Goal: Contribute content: Contribute content

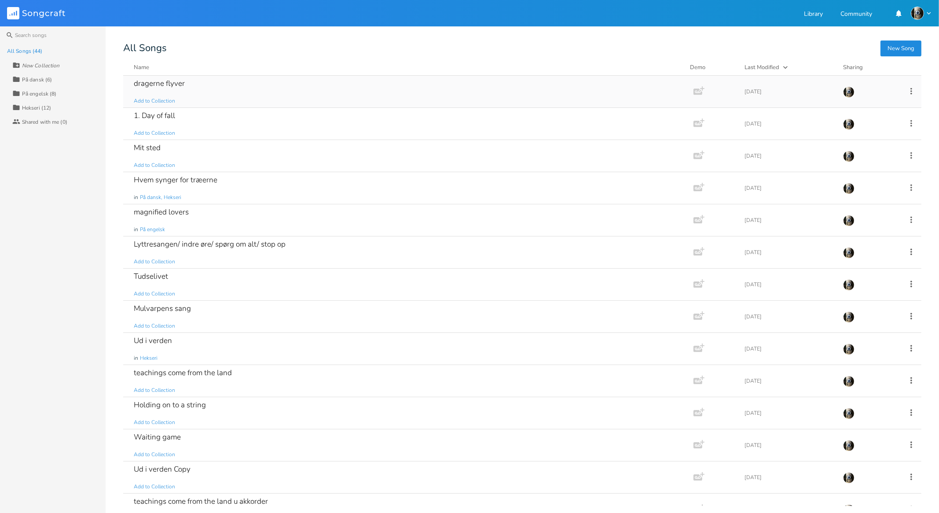
click at [154, 87] on div "dragerne flyver" at bounding box center [159, 83] width 51 height 7
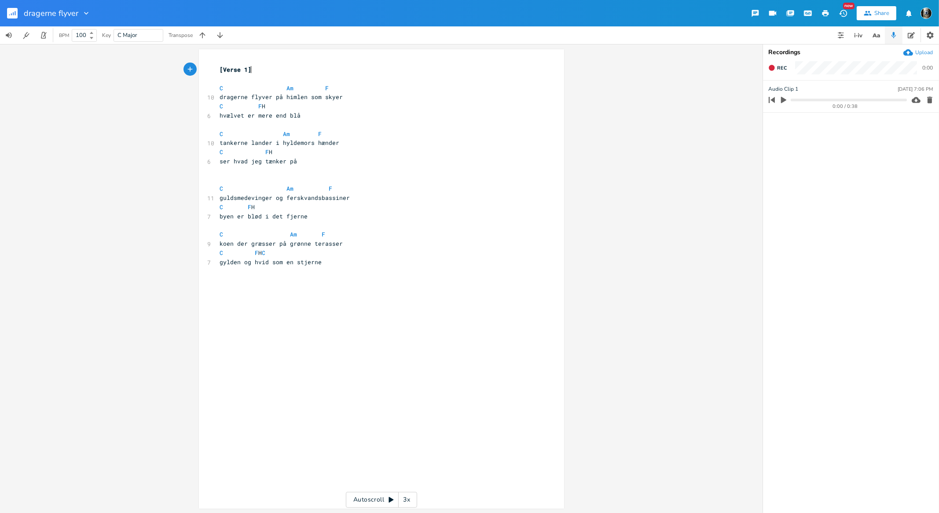
click at [273, 250] on span "C F H C" at bounding box center [246, 253] width 53 height 8
type textarea "H"
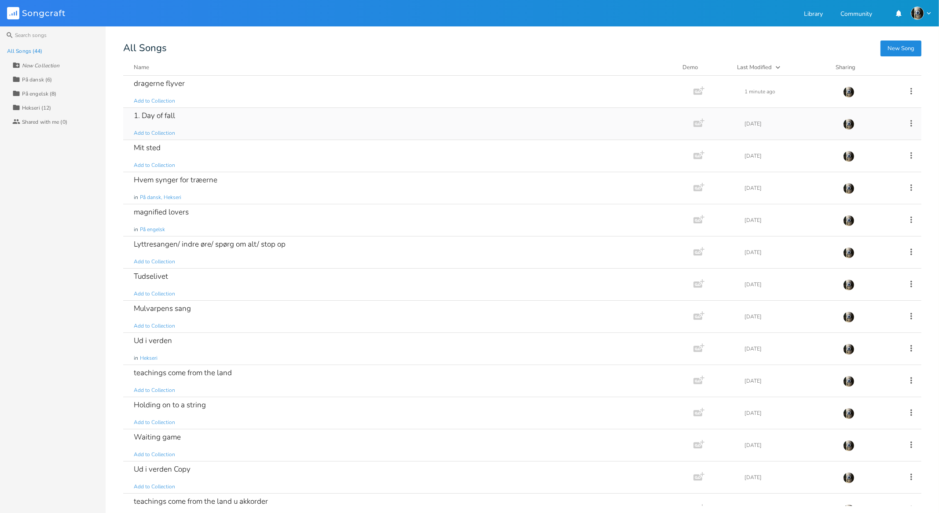
click at [171, 117] on div "1. Day of fall" at bounding box center [154, 115] width 41 height 7
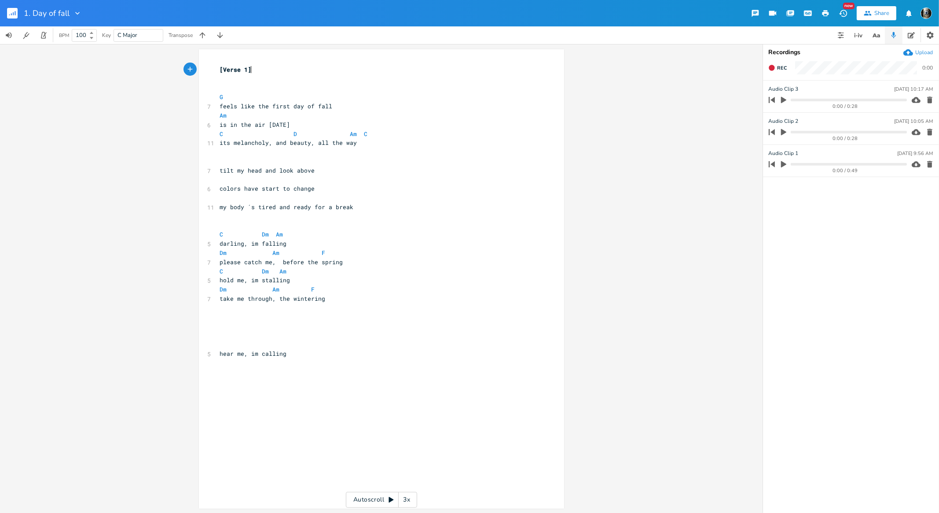
scroll to position [0, 0]
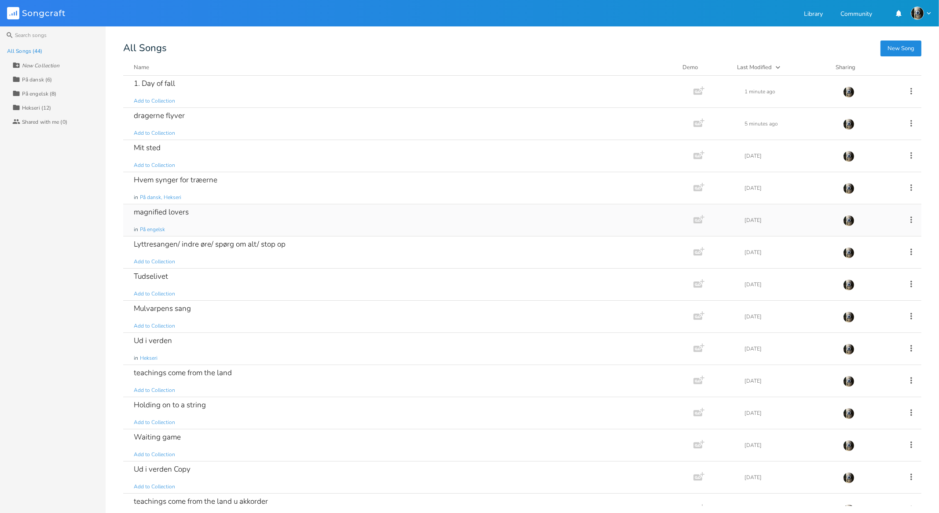
click at [156, 212] on div "magnified lovers" at bounding box center [161, 211] width 55 height 7
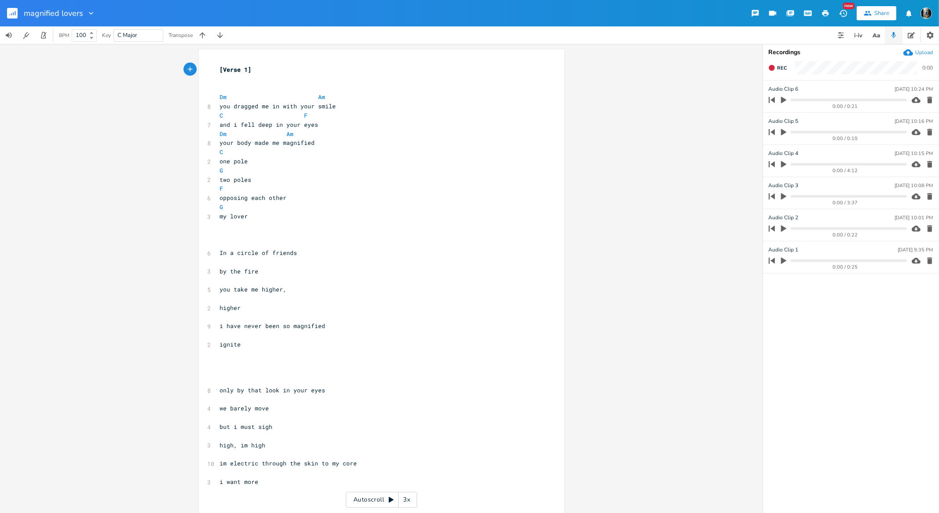
click at [783, 261] on icon "button" at bounding box center [783, 260] width 5 height 7
click at [783, 261] on icon "button" at bounding box center [783, 260] width 7 height 7
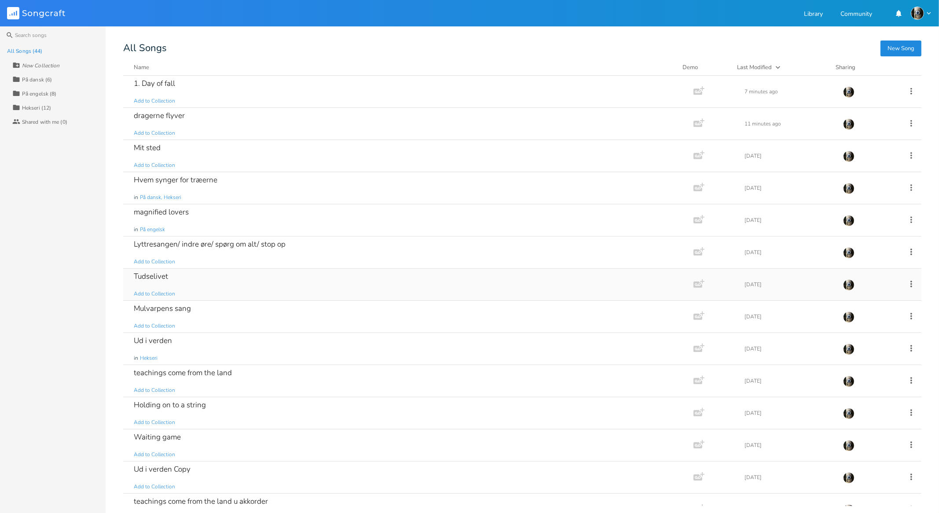
click at [161, 275] on div "Tudselivet" at bounding box center [151, 275] width 34 height 7
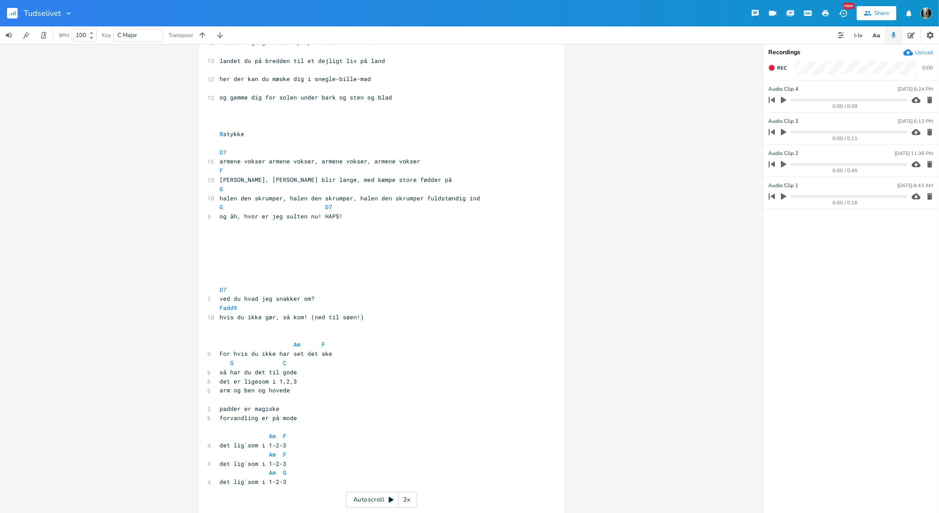
scroll to position [576, 0]
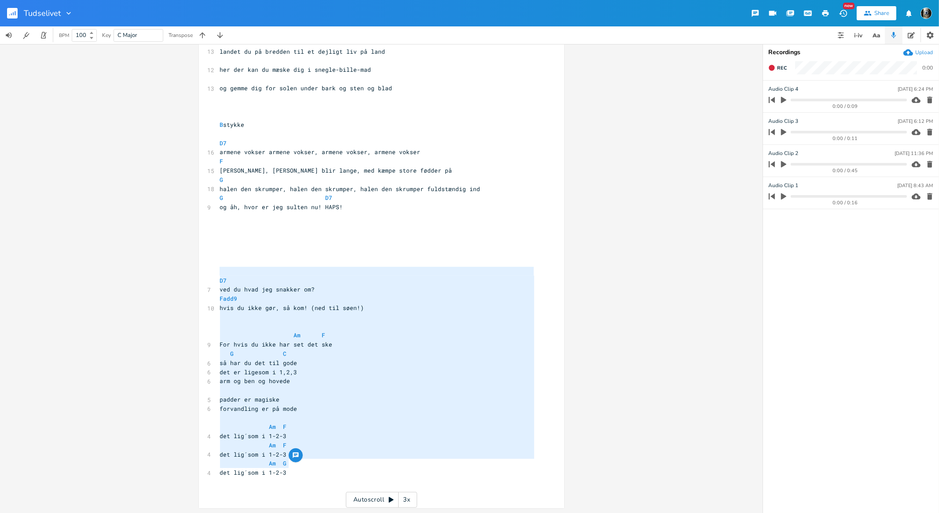
type textarea "D7 ved du hvad jeg snakker om? Fadd9 hvis du ikke gør, så kom! (ned til søen!) …"
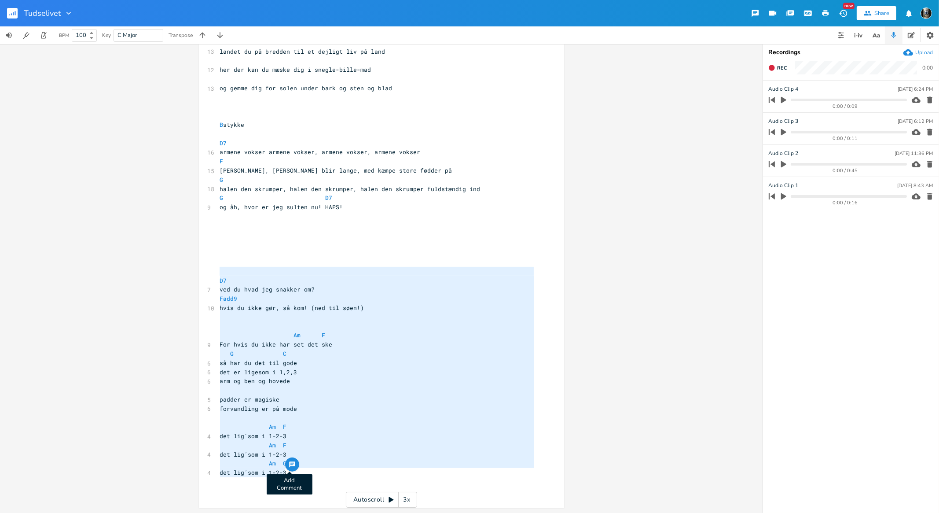
drag, startPoint x: 217, startPoint y: 271, endPoint x: 288, endPoint y: 469, distance: 210.4
click at [344, 254] on pre "​" at bounding box center [377, 252] width 318 height 9
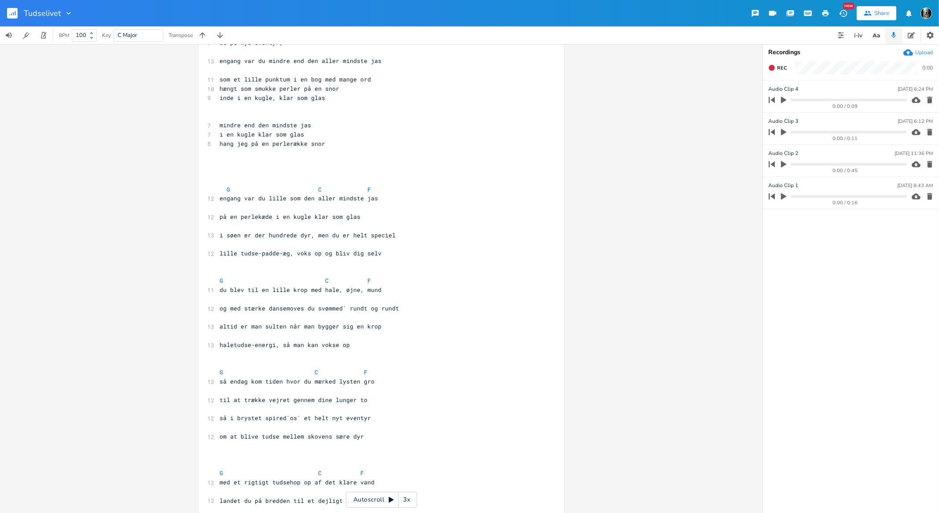
scroll to position [117, 0]
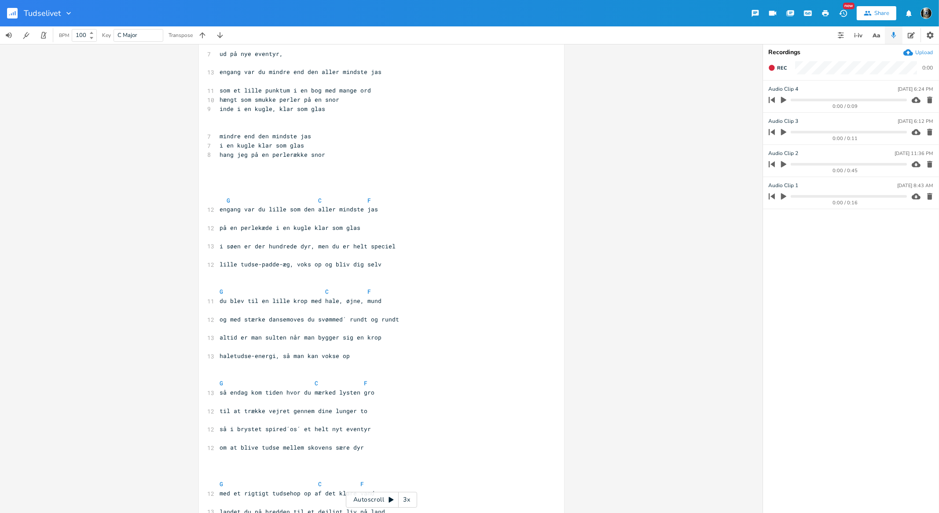
click at [222, 276] on pre "​" at bounding box center [377, 273] width 318 height 9
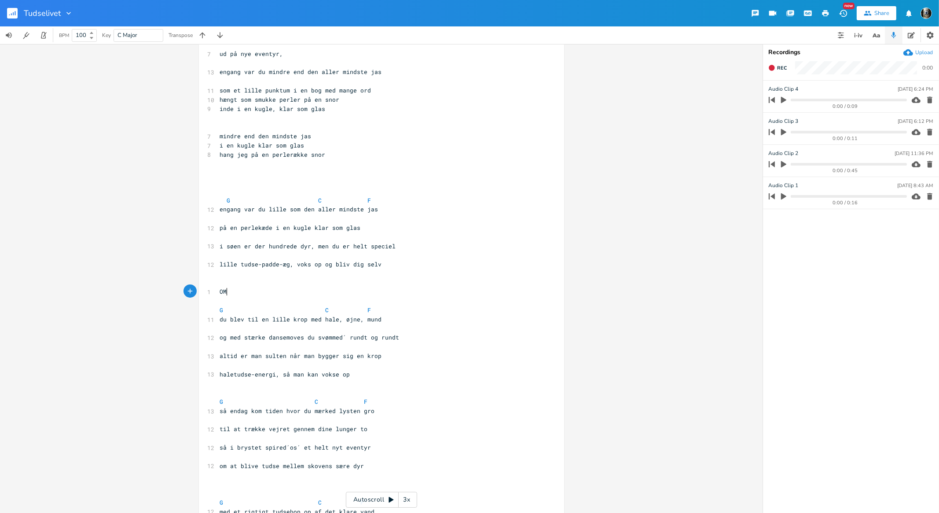
type textarea "OMK"
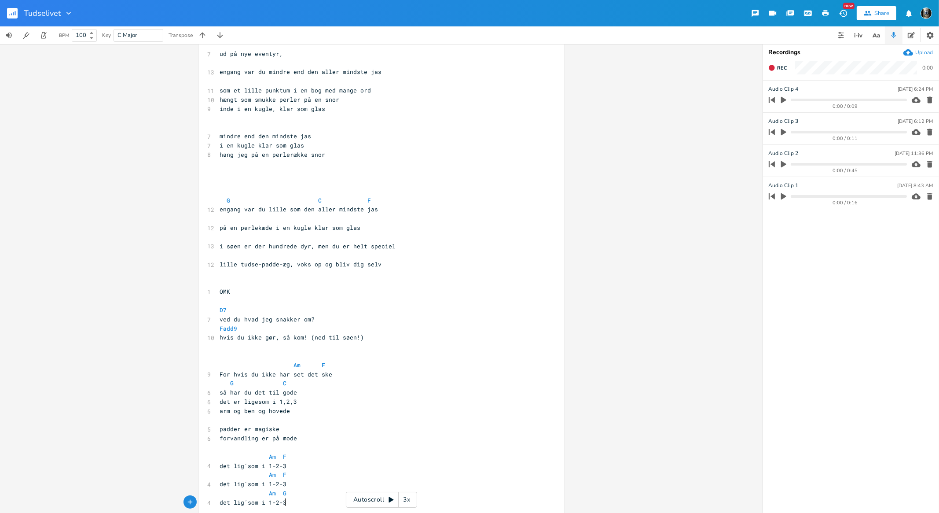
click at [226, 359] on pre "​" at bounding box center [377, 355] width 318 height 9
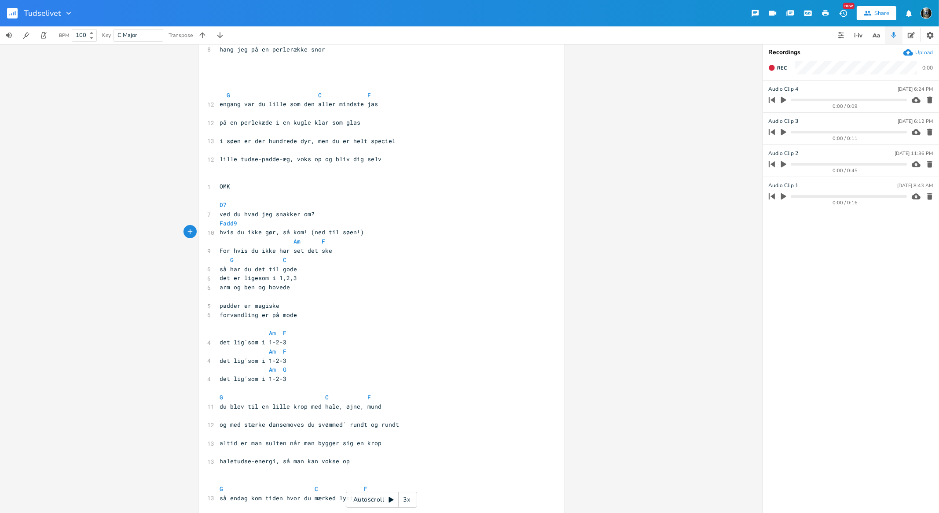
scroll to position [225, 0]
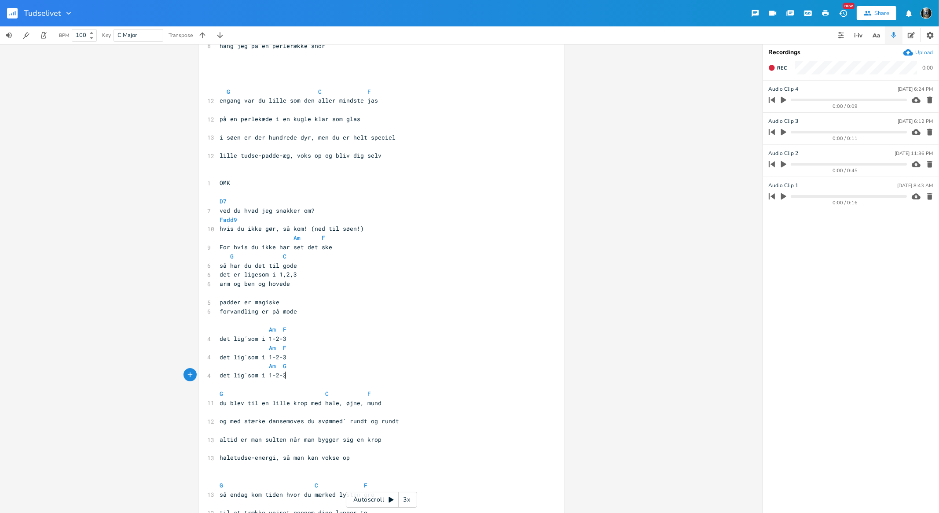
click at [302, 374] on pre "det lig´som i 1-2-3" at bounding box center [377, 374] width 318 height 9
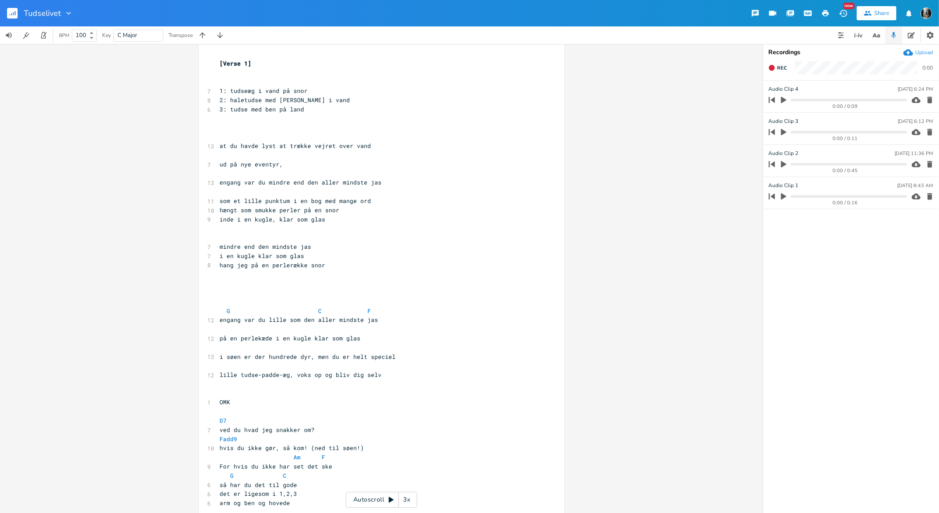
scroll to position [0, 0]
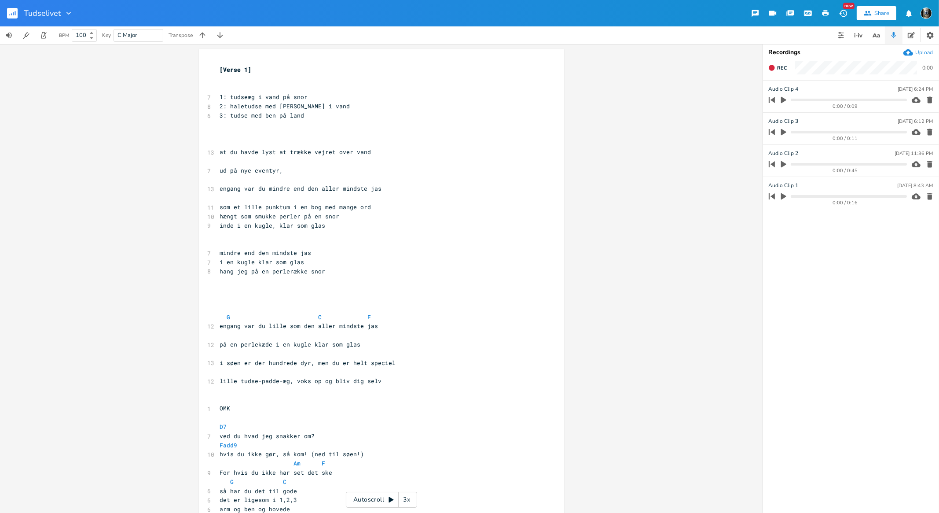
click at [298, 294] on pre "​" at bounding box center [377, 298] width 318 height 9
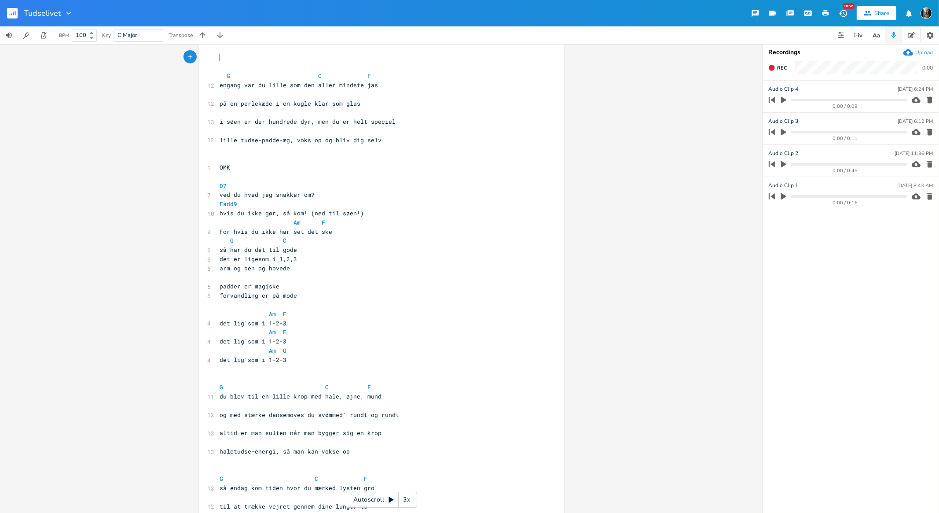
scroll to position [260, 0]
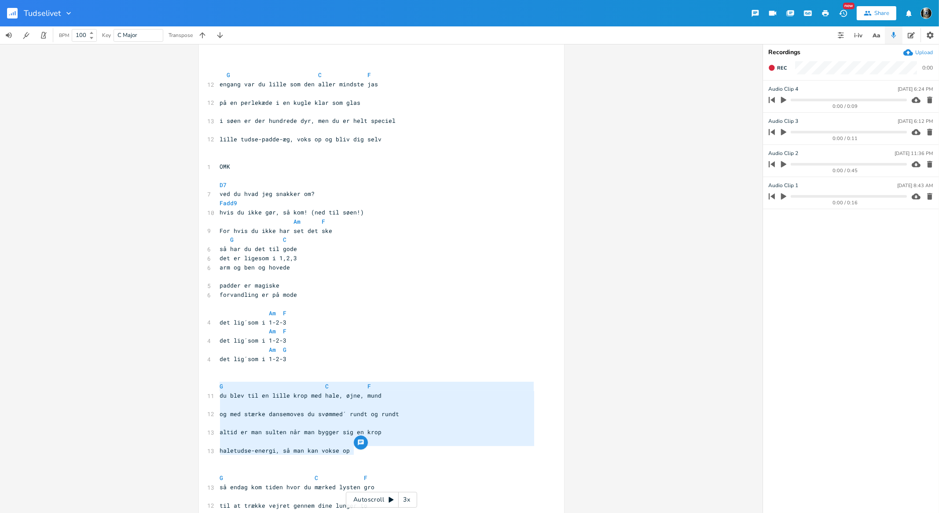
drag, startPoint x: 350, startPoint y: 453, endPoint x: 210, endPoint y: 384, distance: 155.4
click at [210, 384] on div "G C F du blev til en lille krop med hale, øjne, mund og med stærke dansemoves d…" at bounding box center [381, 425] width 365 height 1272
type textarea "G C F du blev til en lille krop med hale, øjne, mund og med stærke dansemoves d…"
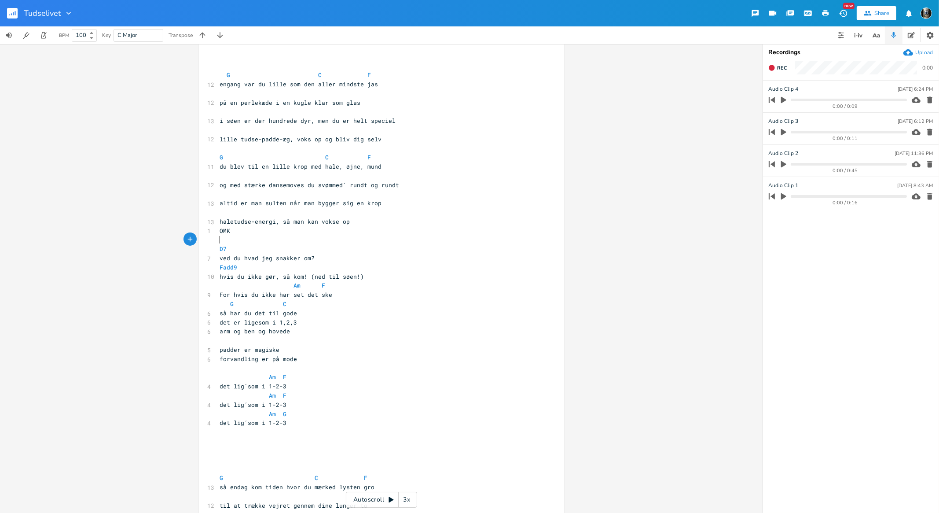
click at [376, 236] on pre "​" at bounding box center [377, 239] width 318 height 9
click at [367, 225] on pre "haletudse-energi, så man kan vokse op" at bounding box center [377, 221] width 318 height 9
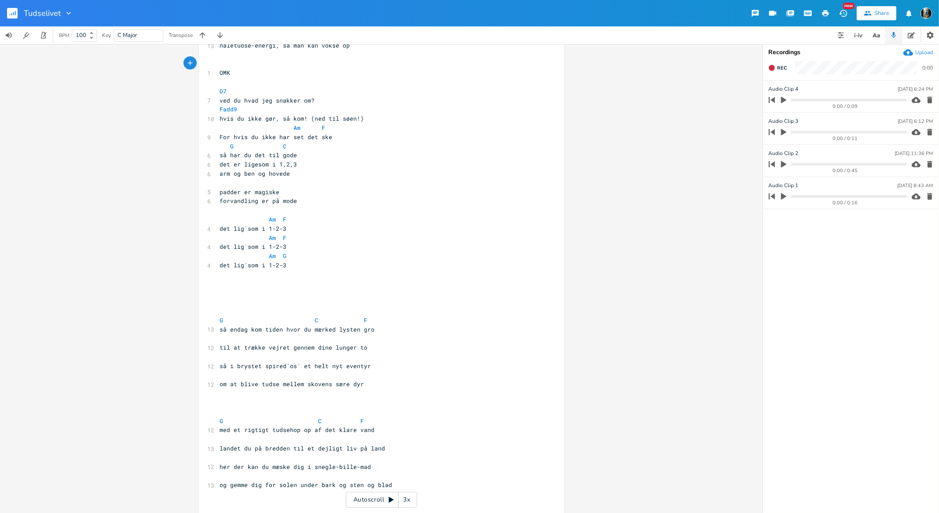
scroll to position [436, 0]
click at [223, 302] on pre "​" at bounding box center [377, 301] width 318 height 9
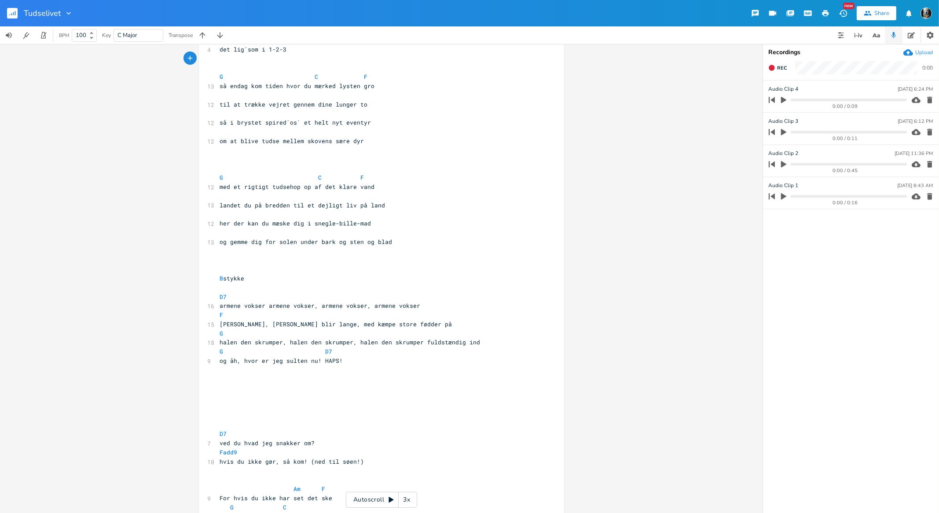
scroll to position [655, 0]
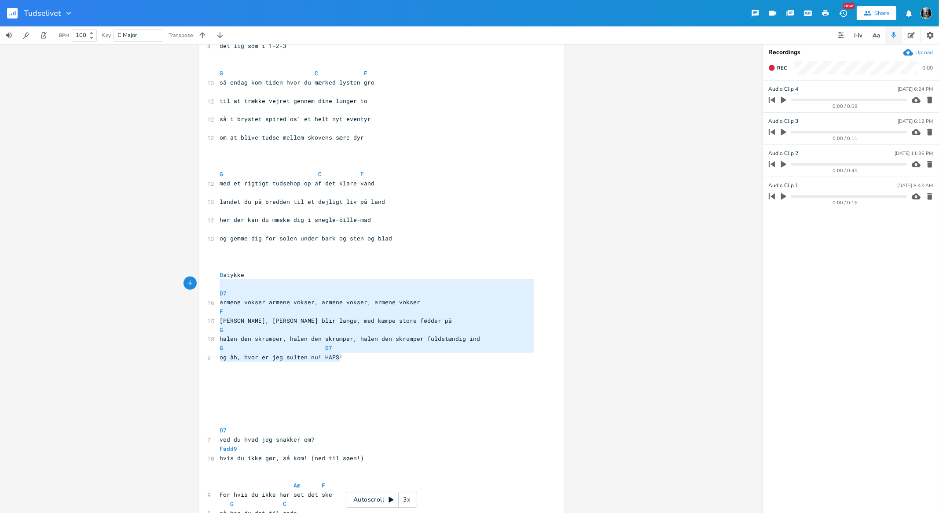
type textarea "B stykke D7 armene vokser armene vokser, armene vokser, armene vokser F benene …"
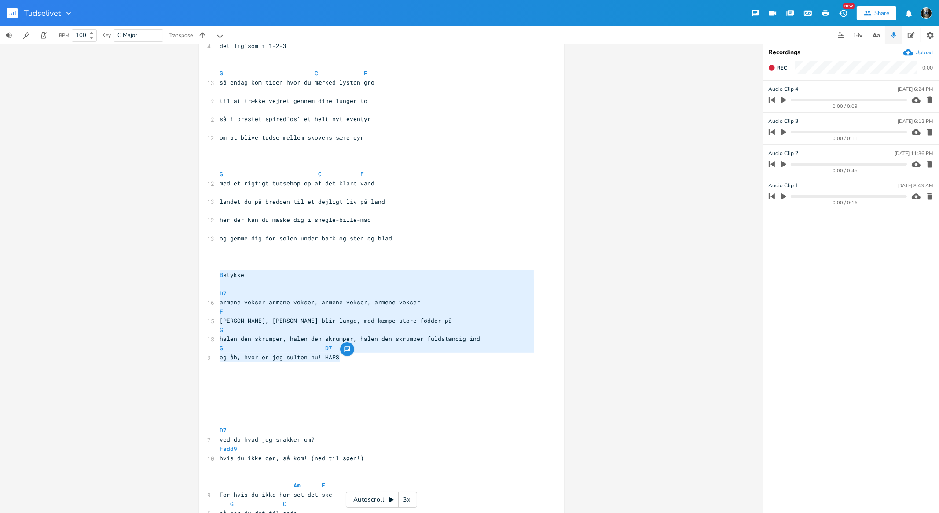
drag, startPoint x: 360, startPoint y: 359, endPoint x: 214, endPoint y: 274, distance: 169.5
click at [214, 274] on div "B stykke D7 armene vokser armene vokser, armene vokser, armene vokser F benene …" at bounding box center [381, 25] width 365 height 1263
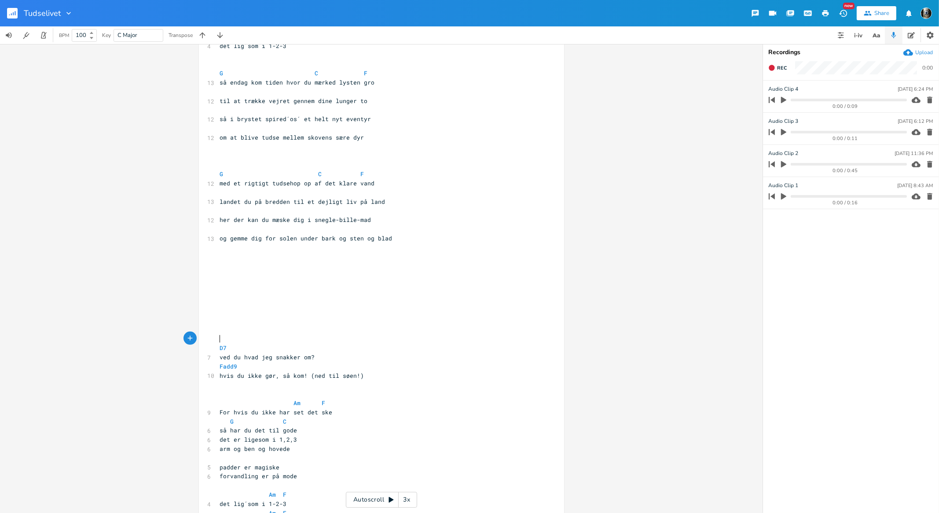
click at [221, 335] on pre "​" at bounding box center [377, 338] width 318 height 9
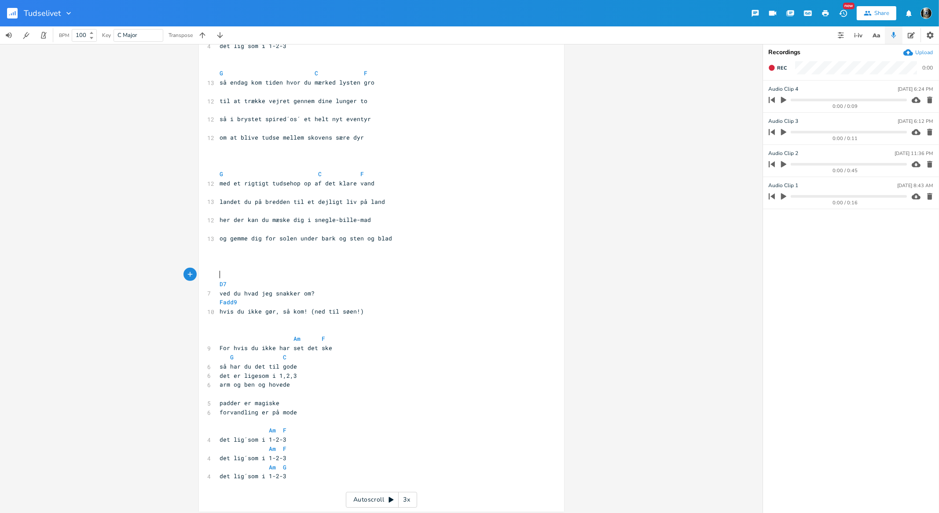
scroll to position [649, 0]
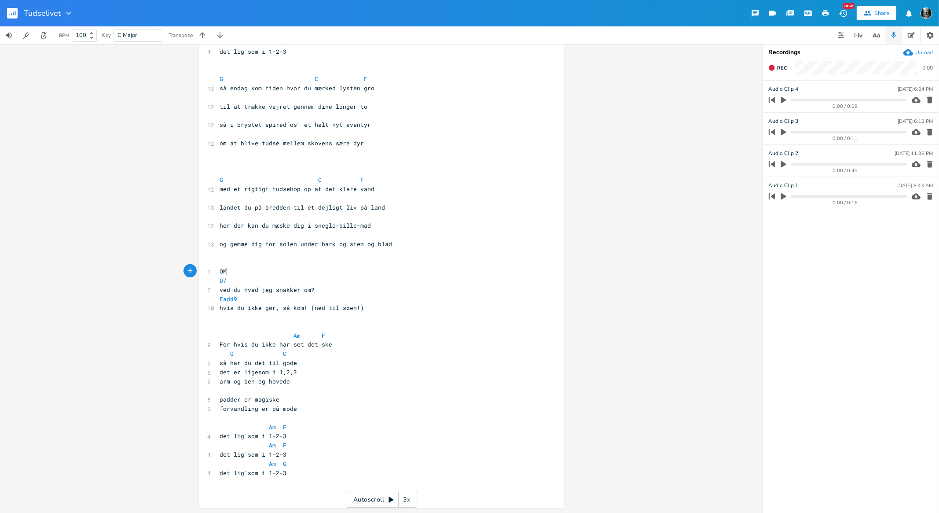
type textarea "OMK"
click at [258, 324] on pre "​" at bounding box center [377, 326] width 318 height 9
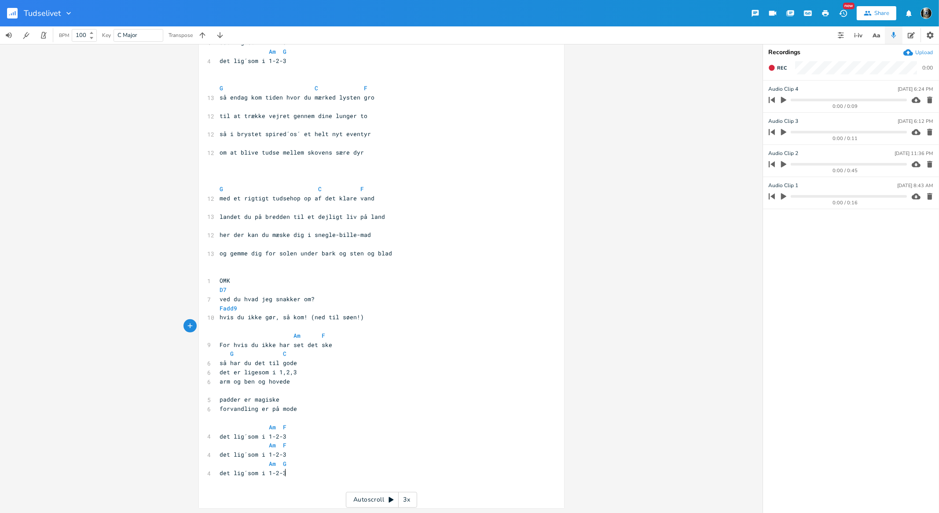
click at [303, 469] on pre "det lig´som i 1-2-3" at bounding box center [377, 472] width 318 height 9
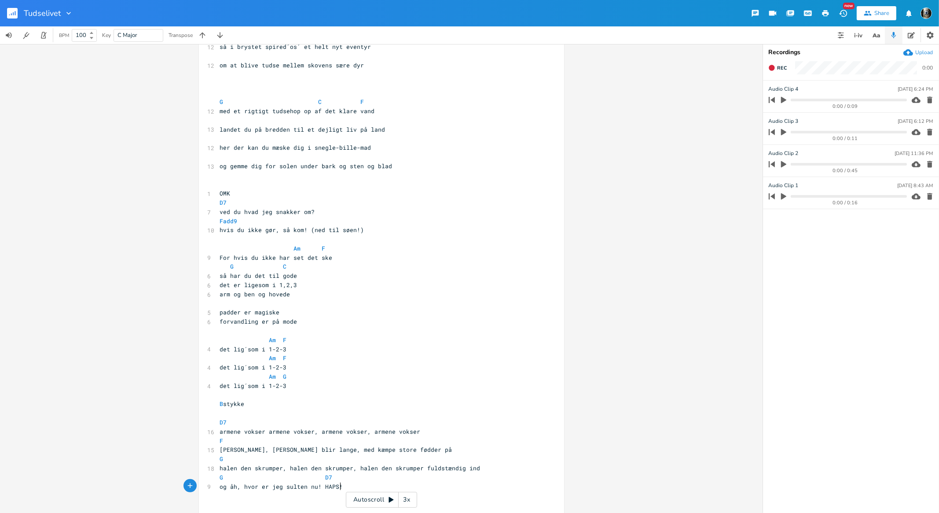
scroll to position [741, 0]
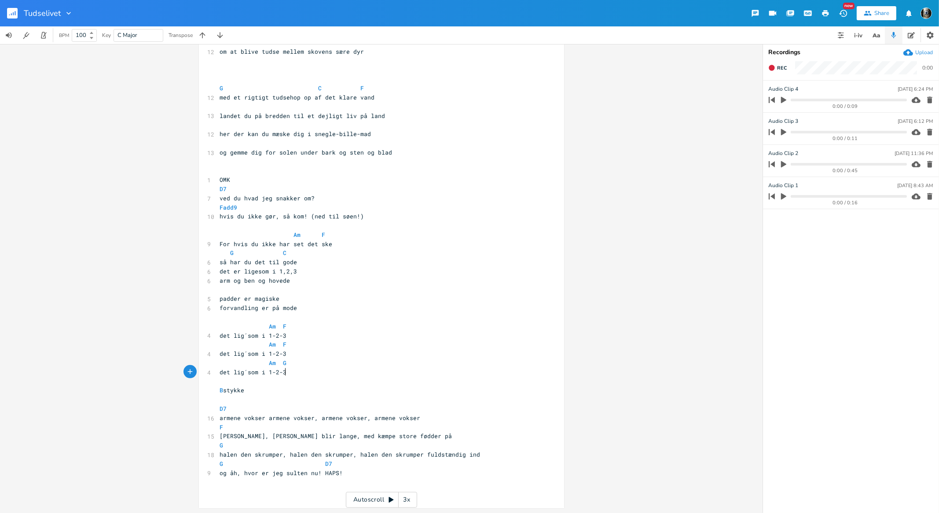
click at [298, 370] on pre "det lig´som i 1-2-3" at bounding box center [377, 371] width 318 height 9
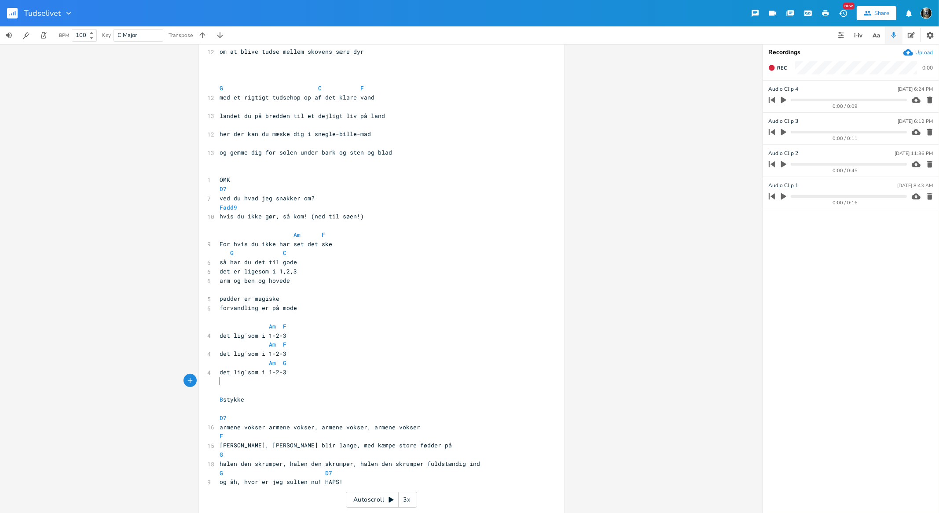
scroll to position [750, 0]
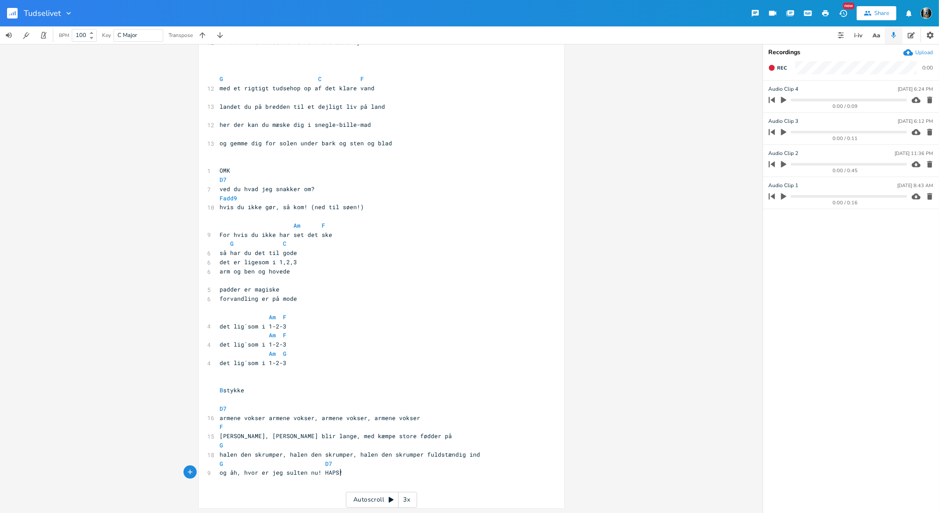
click at [345, 473] on pre "og åh, hvor er jeg sulten nu! HAPS!" at bounding box center [377, 472] width 318 height 9
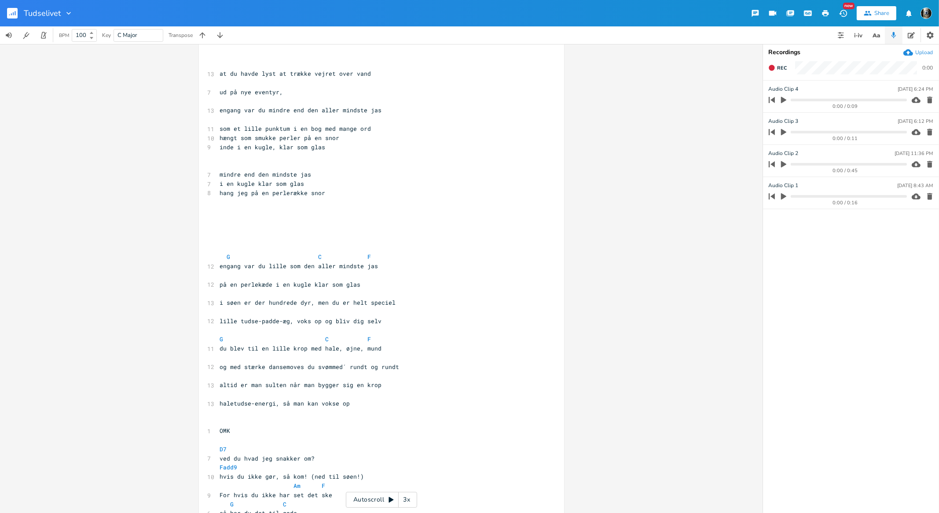
scroll to position [0, 0]
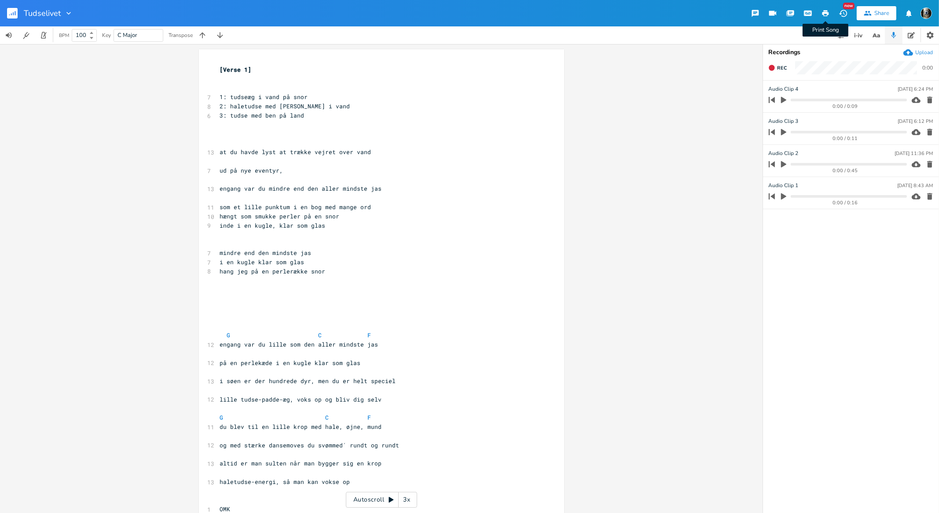
type textarea "OMK"
click at [825, 14] on icon "button" at bounding box center [825, 13] width 8 height 8
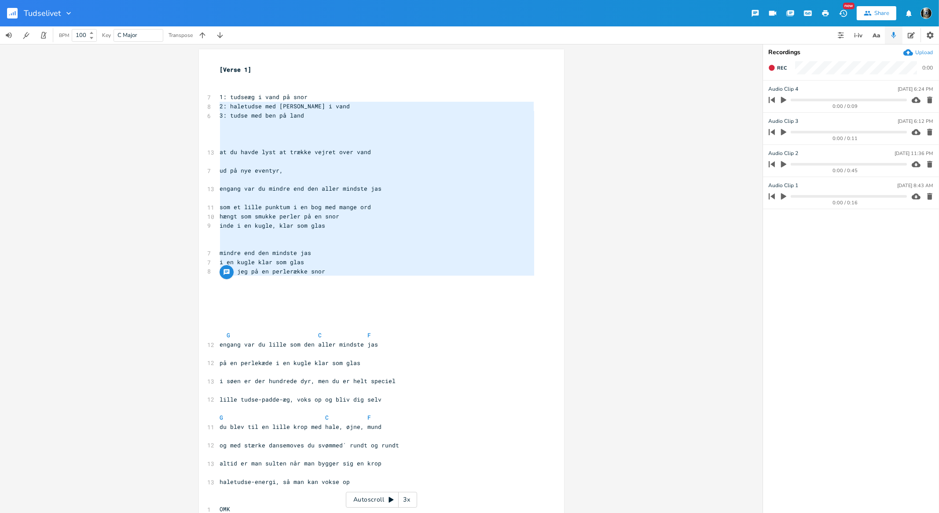
type textarea "1: tudseæg i vand på snor 2: haletudse med [PERSON_NAME] i vand 3: tudse med be…"
drag, startPoint x: 333, startPoint y: 280, endPoint x: 175, endPoint y: 95, distance: 244.0
click at [175, 95] on div "1: tudseæg i vand på snor 2: haletudse med [PERSON_NAME] i vand 3: tudse med be…" at bounding box center [381, 278] width 762 height 469
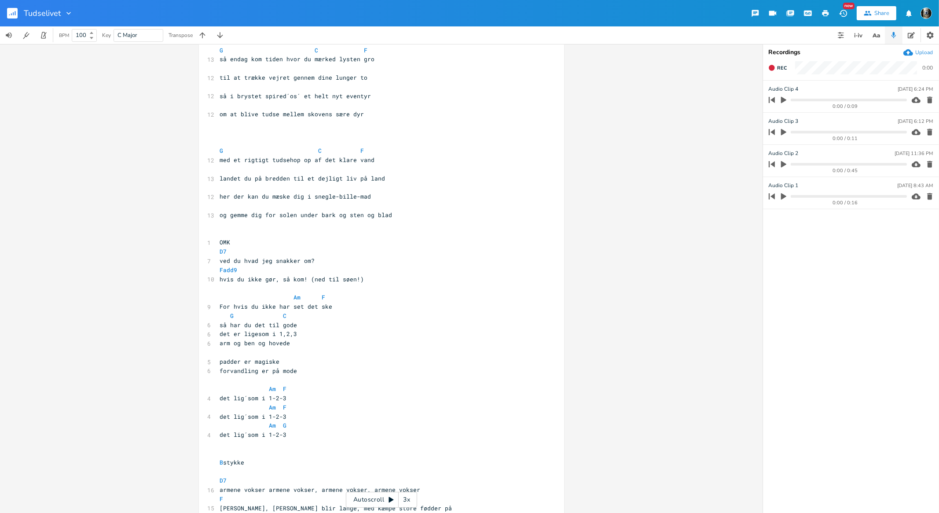
scroll to position [531, 0]
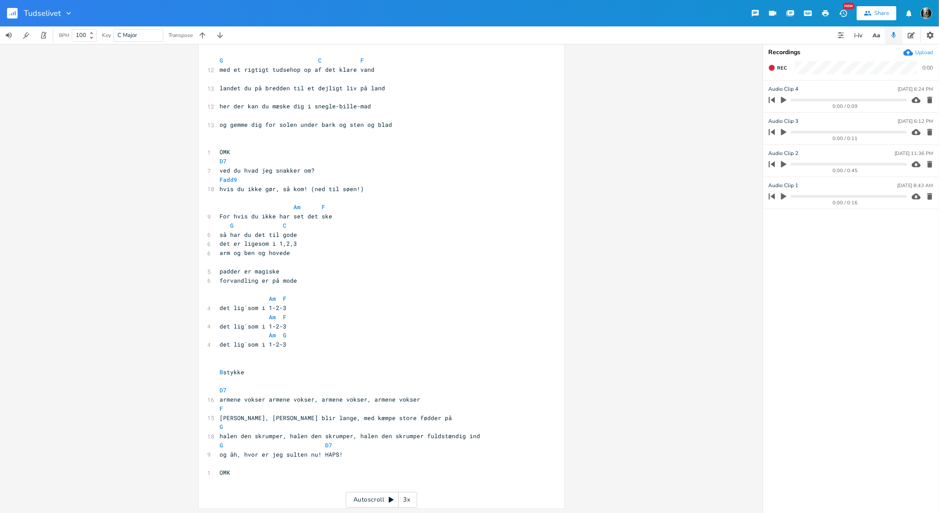
click at [280, 485] on pre "​" at bounding box center [377, 481] width 318 height 9
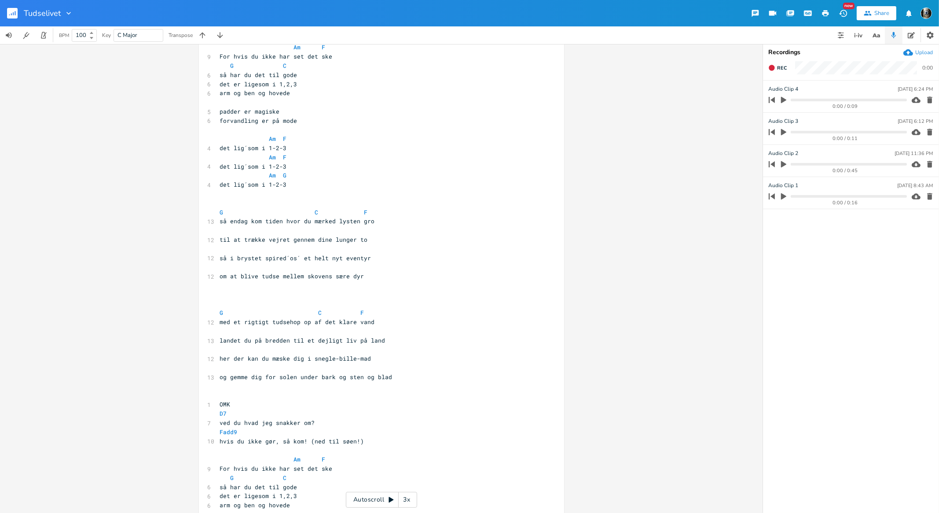
scroll to position [278, 0]
click at [242, 300] on pre "​" at bounding box center [377, 304] width 318 height 9
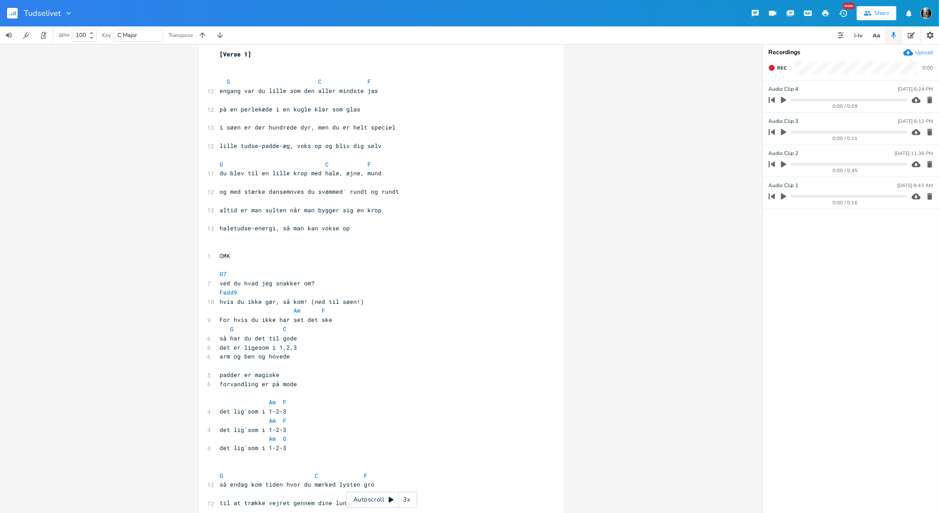
scroll to position [0, 0]
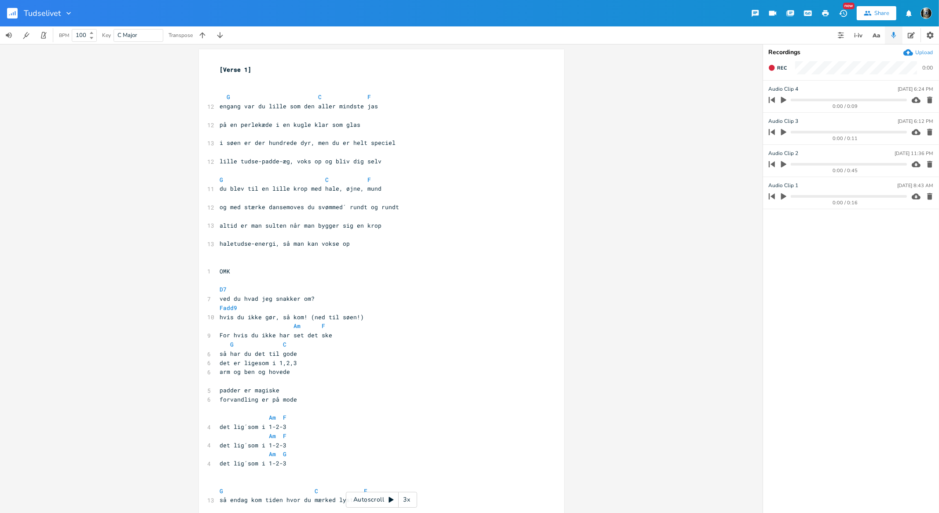
click at [223, 170] on pre "​" at bounding box center [377, 170] width 318 height 9
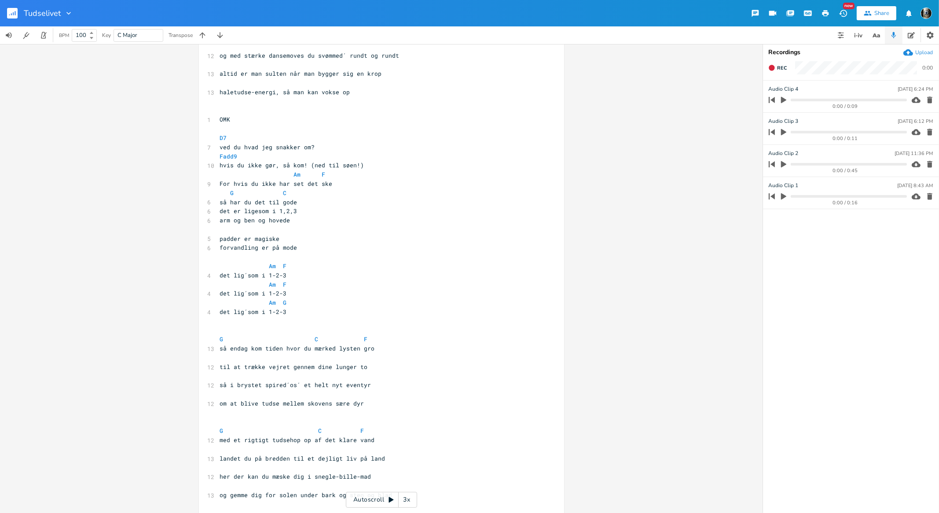
scroll to position [159, 0]
click at [224, 174] on span "Am F" at bounding box center [274, 176] width 109 height 8
click at [214, 174] on div "x [Verse 1] ​ ​ G C F 12 engang var du lille som den aller mindste jas ​ 12 på …" at bounding box center [381, 508] width 365 height 1236
click at [373, 162] on pre "hvis du ikke gør, så kom! (ned til søen!)" at bounding box center [377, 166] width 318 height 9
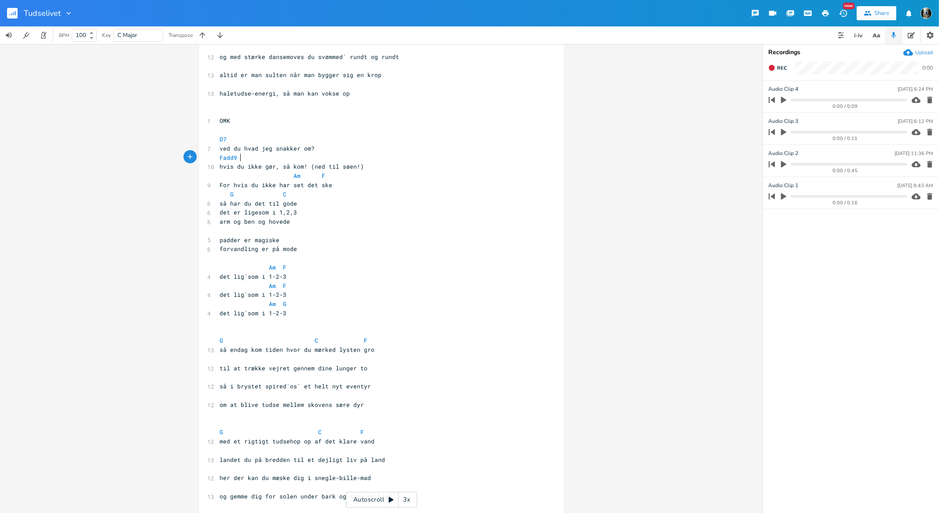
click at [357, 170] on pre "hvis du ikke gør, så kom! (ned til søen!)" at bounding box center [377, 166] width 318 height 9
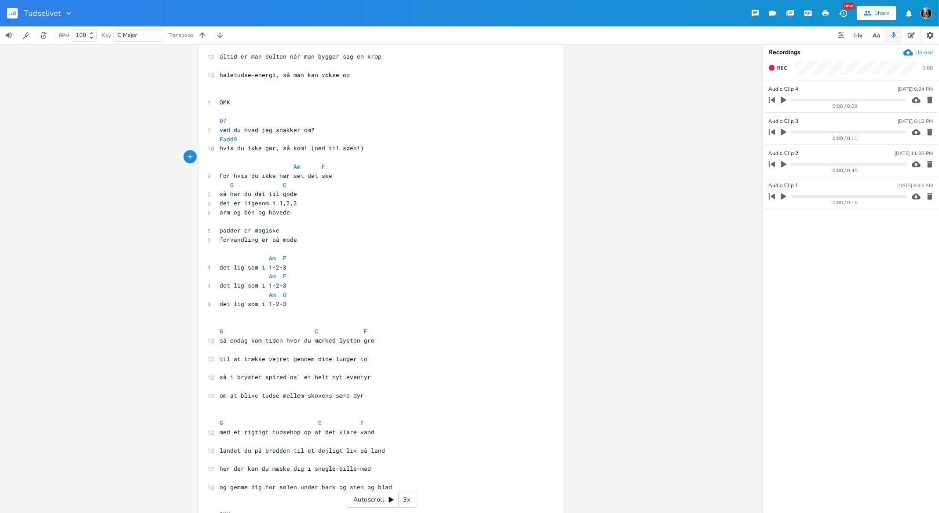
scroll to position [178, 0]
click at [229, 217] on pre "​" at bounding box center [377, 221] width 318 height 9
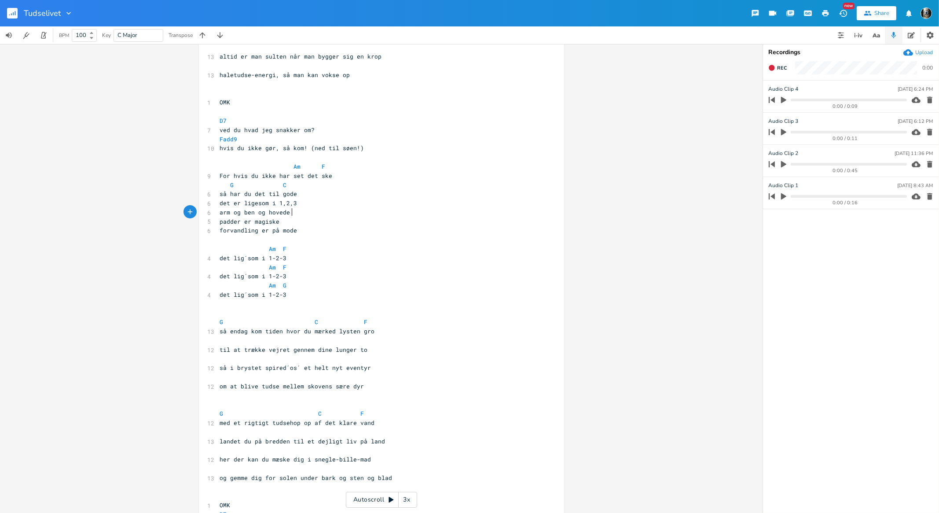
click at [295, 195] on pre "så har du det til gode" at bounding box center [377, 193] width 318 height 9
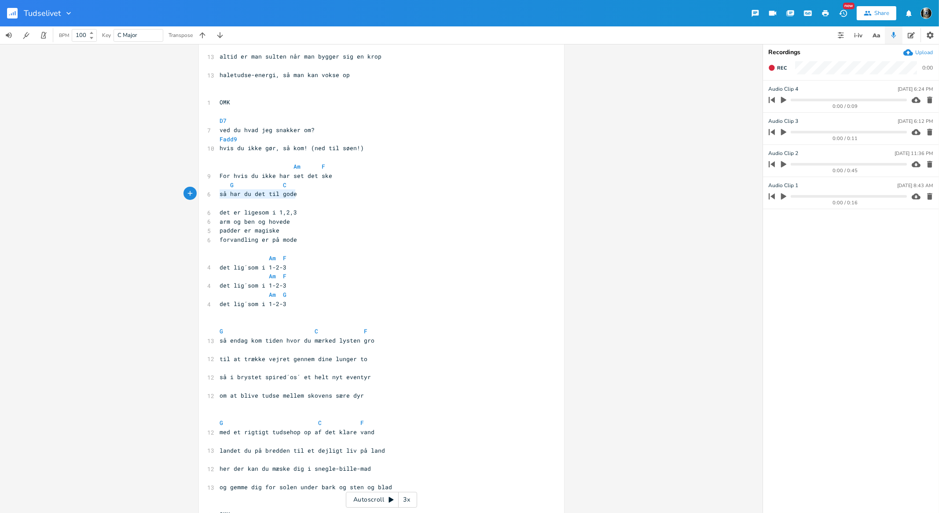
type textarea "G C så har du det til gode"
drag, startPoint x: 297, startPoint y: 194, endPoint x: 215, endPoint y: 185, distance: 81.8
click at [218, 185] on div "[Verse 1] ​ ​ G C F 12 engang var du lille som den aller mindste jas ​ 12 på en…" at bounding box center [377, 495] width 318 height 1217
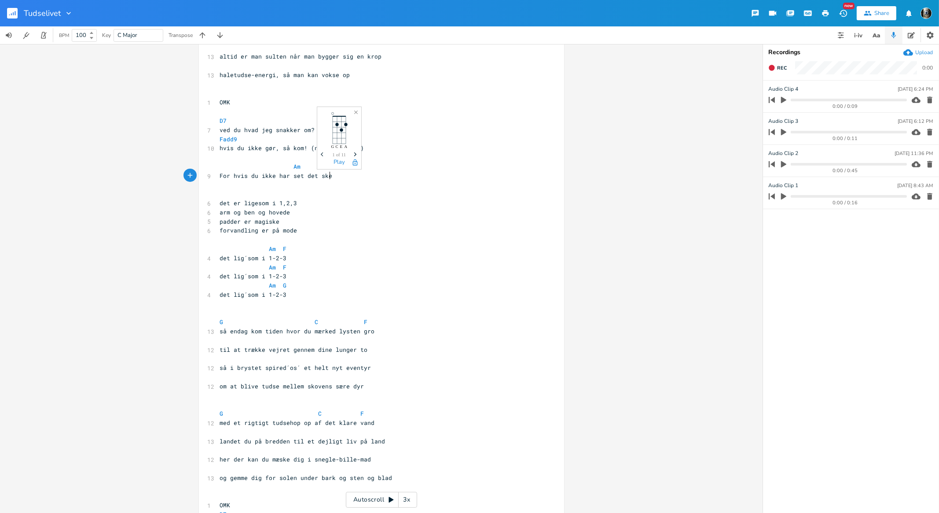
type textarea "G C så har du det til gode"
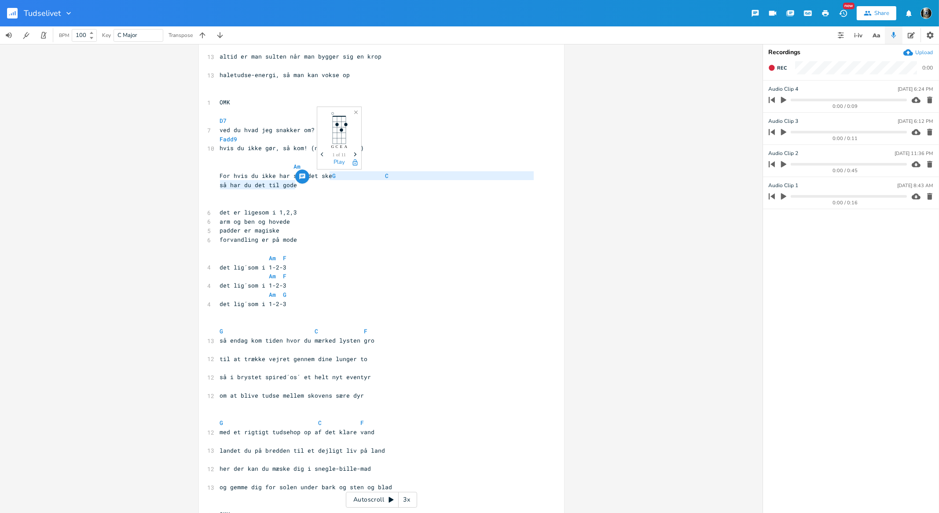
click at [244, 201] on pre "​" at bounding box center [377, 202] width 318 height 9
click at [218, 185] on pre "så har du det til gode" at bounding box center [377, 184] width 318 height 9
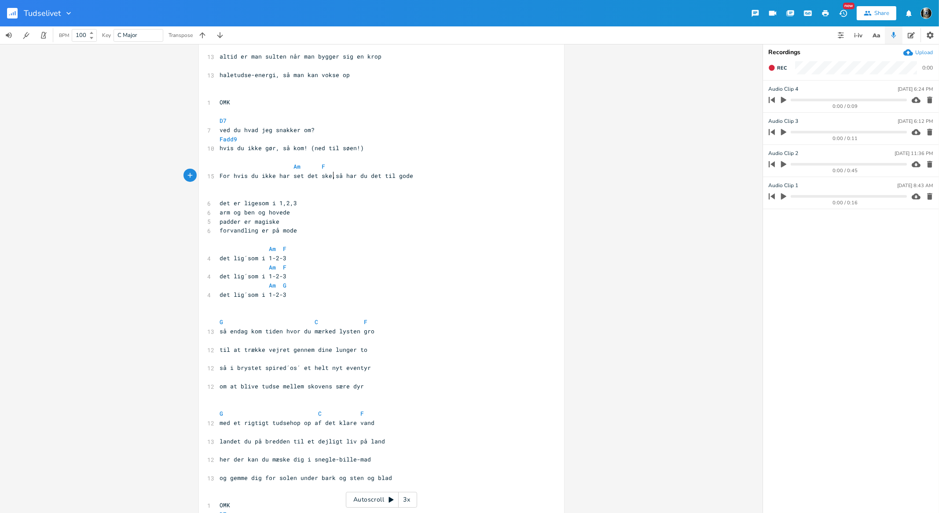
type textarea ","
click at [339, 165] on pre "Am F" at bounding box center [377, 166] width 318 height 9
type textarea "G C"
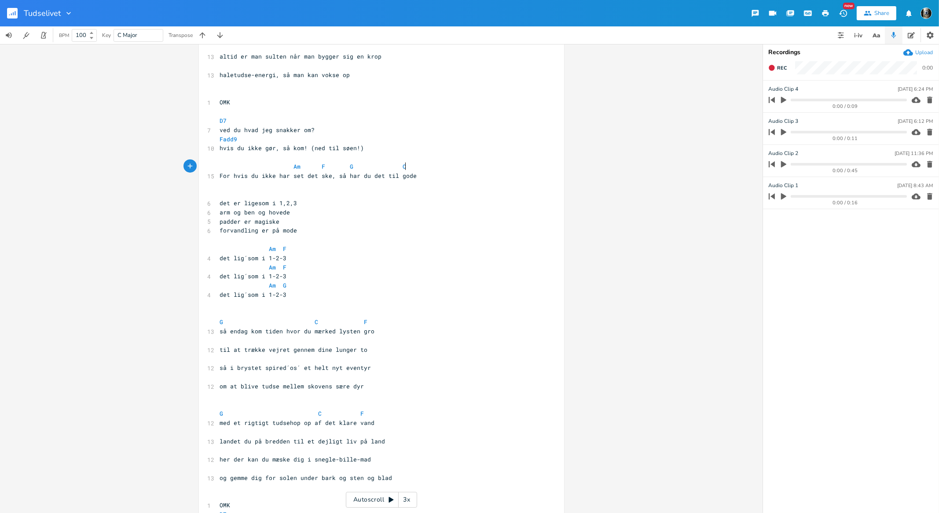
scroll to position [0, 39]
click at [218, 197] on pre "​" at bounding box center [377, 193] width 318 height 9
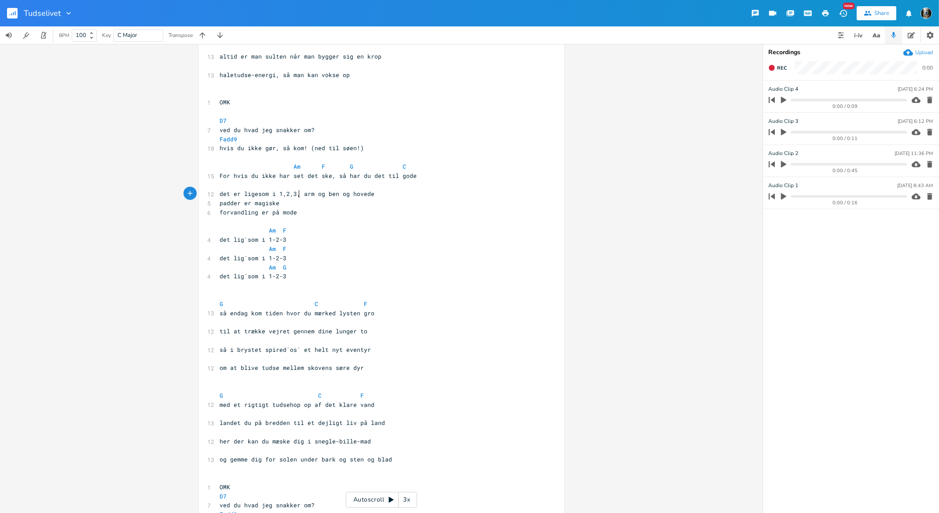
type textarea ","
click at [218, 201] on pre "padder er magiske" at bounding box center [377, 202] width 318 height 9
type textarea ","
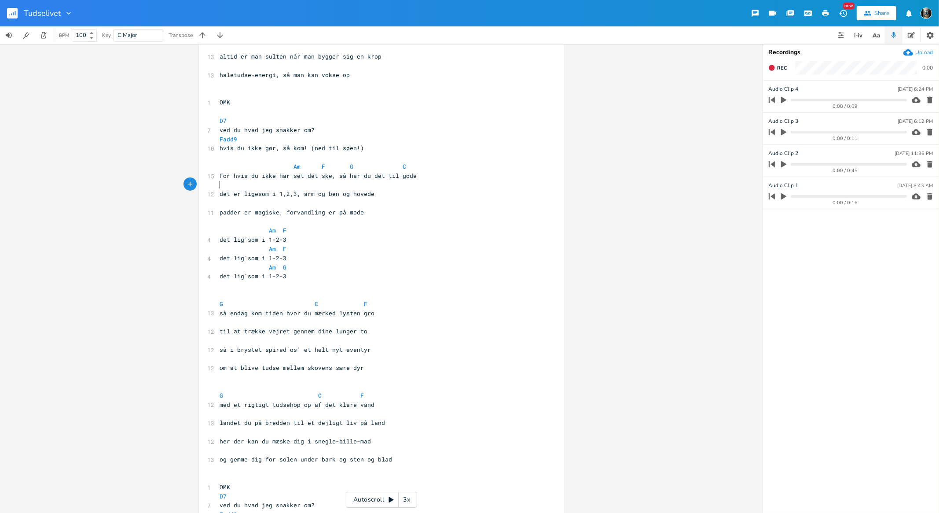
click at [220, 186] on pre "​" at bounding box center [377, 184] width 318 height 9
type textarea "Am"
type textarea "F G C"
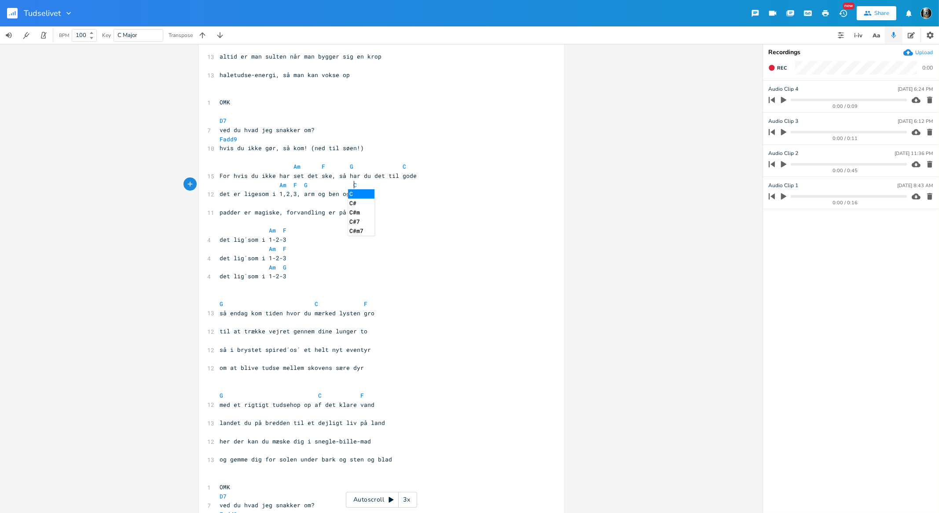
scroll to position [0, 35]
click at [221, 201] on pre "​" at bounding box center [377, 202] width 318 height 9
type textarea "AM"
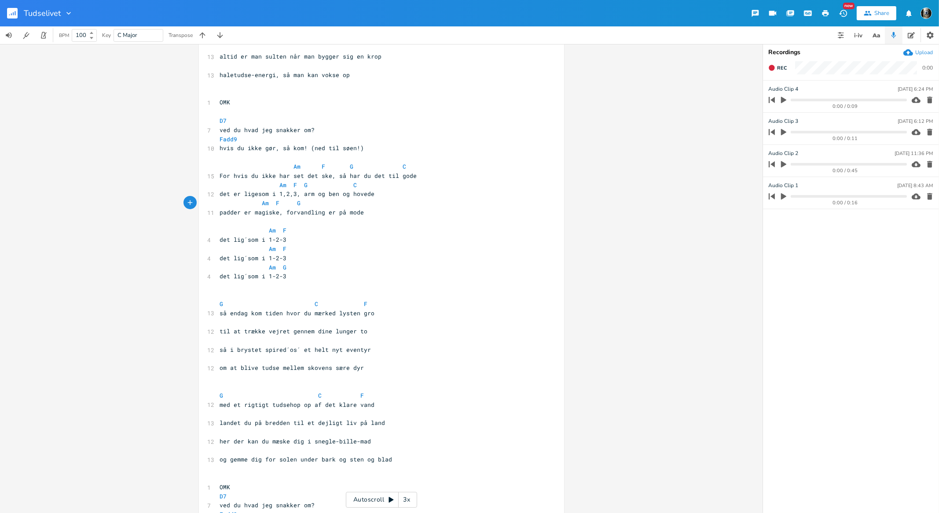
type textarea "m F G C"
click at [218, 151] on pre "hvis du ikke gør, så kom! (ned til søen!)" at bounding box center [377, 147] width 318 height 9
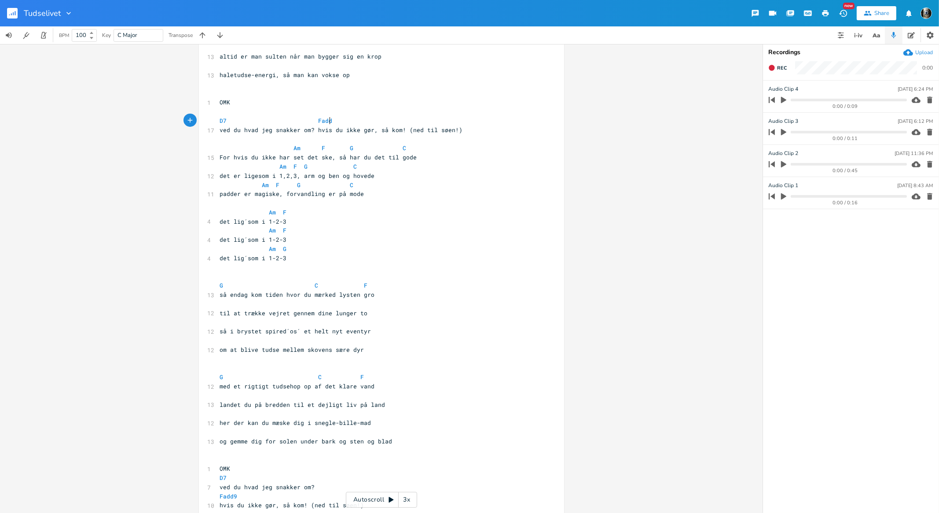
scroll to position [0, 15]
type textarea "Fadd9"
click at [275, 137] on pre "​" at bounding box center [377, 139] width 318 height 9
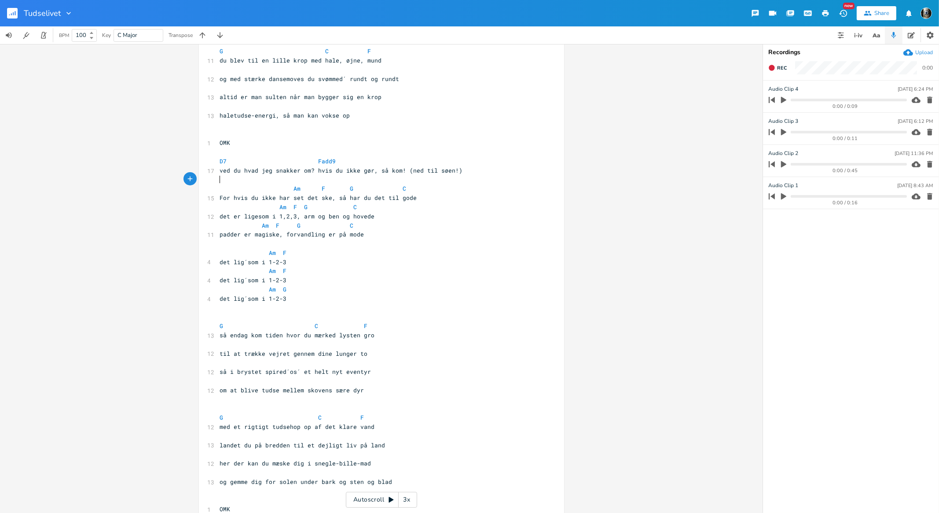
scroll to position [0, 0]
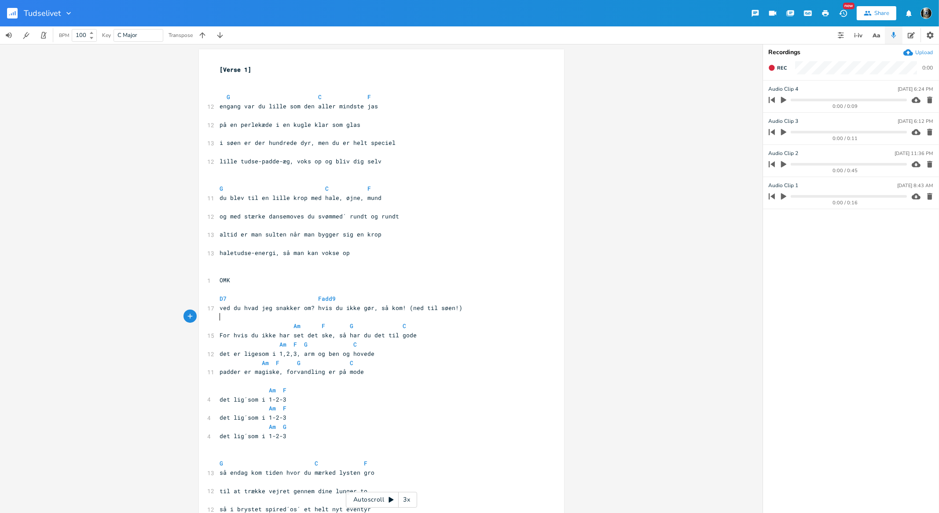
click at [228, 208] on pre "​" at bounding box center [377, 206] width 318 height 9
type textarea "G C F"
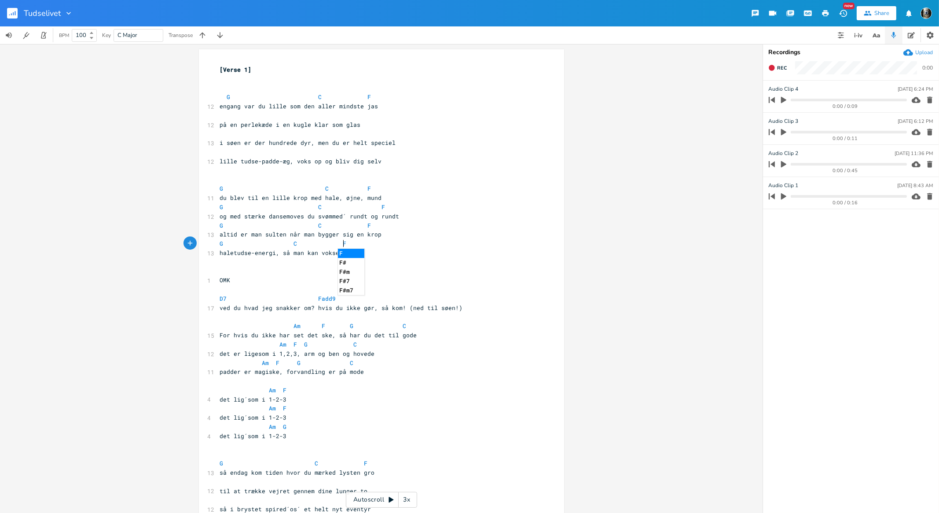
type textarea "G C F"
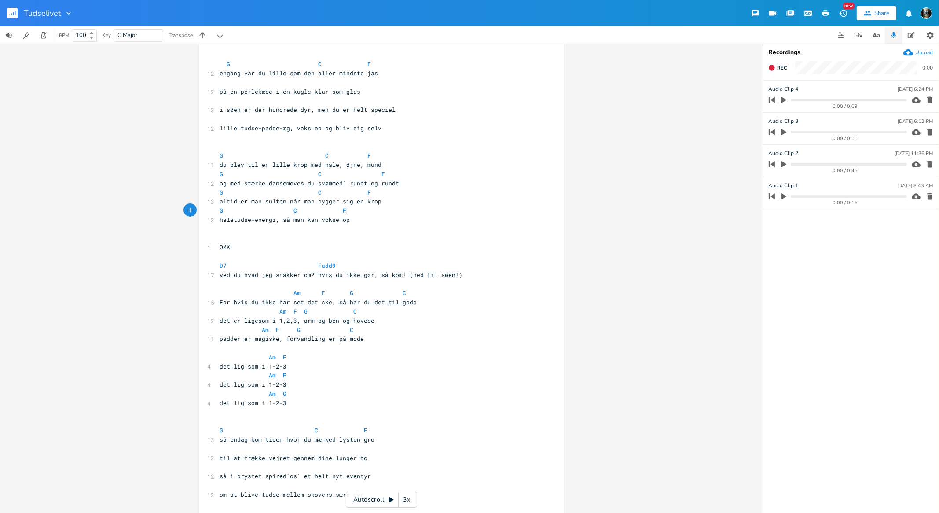
scroll to position [0, 0]
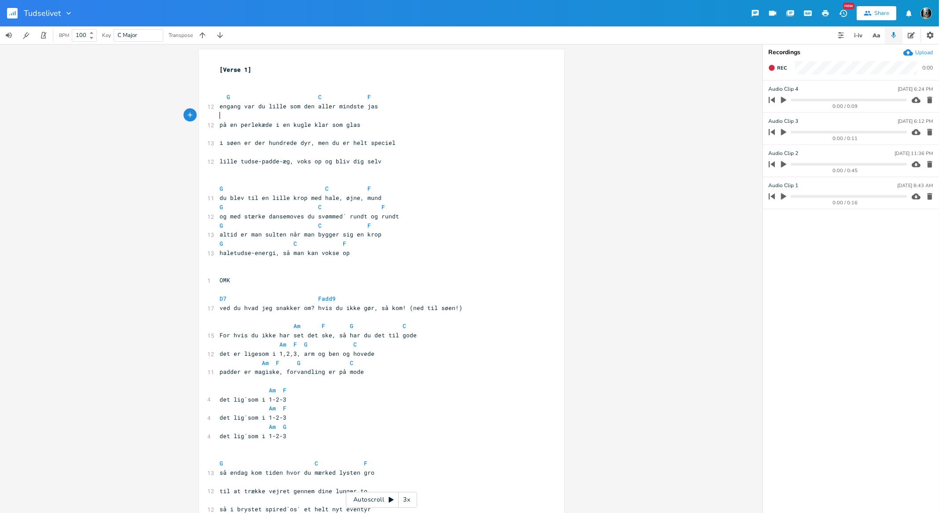
click at [224, 116] on pre "​" at bounding box center [377, 115] width 318 height 9
type textarea "G C F"
click at [225, 133] on pre "​" at bounding box center [377, 133] width 318 height 9
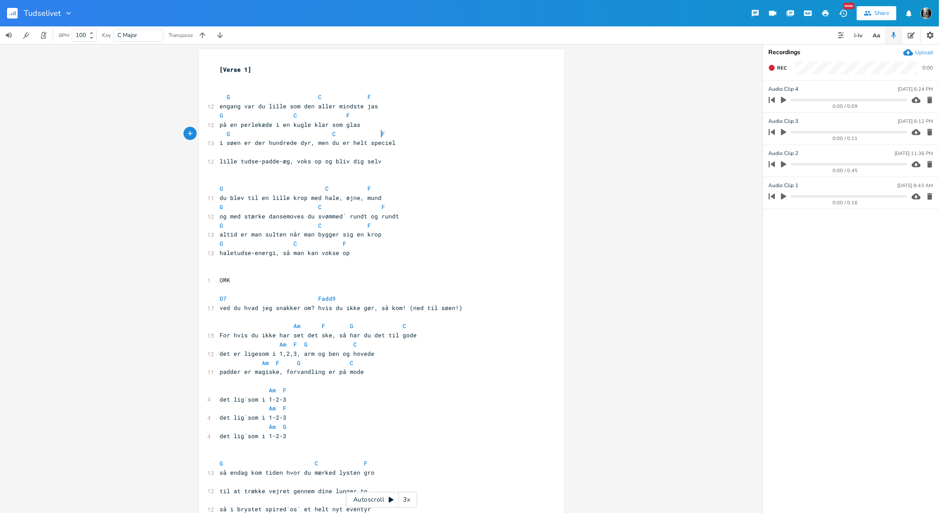
type textarea "G C F"
click at [316, 149] on pre at bounding box center [377, 151] width 318 height 9
type textarea "G C F"
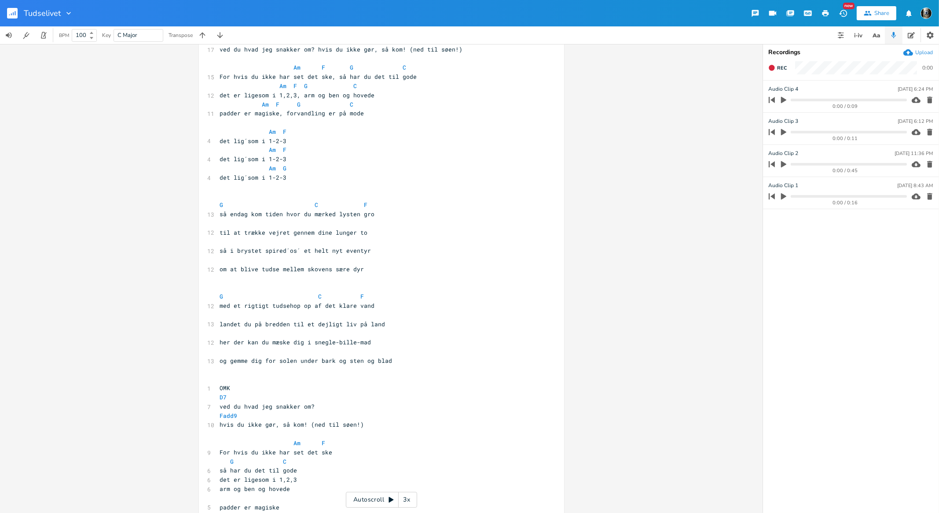
scroll to position [262, 0]
click at [230, 216] on pre "​" at bounding box center [377, 219] width 318 height 9
type textarea "G C F"
click at [227, 235] on pre "​" at bounding box center [377, 237] width 318 height 9
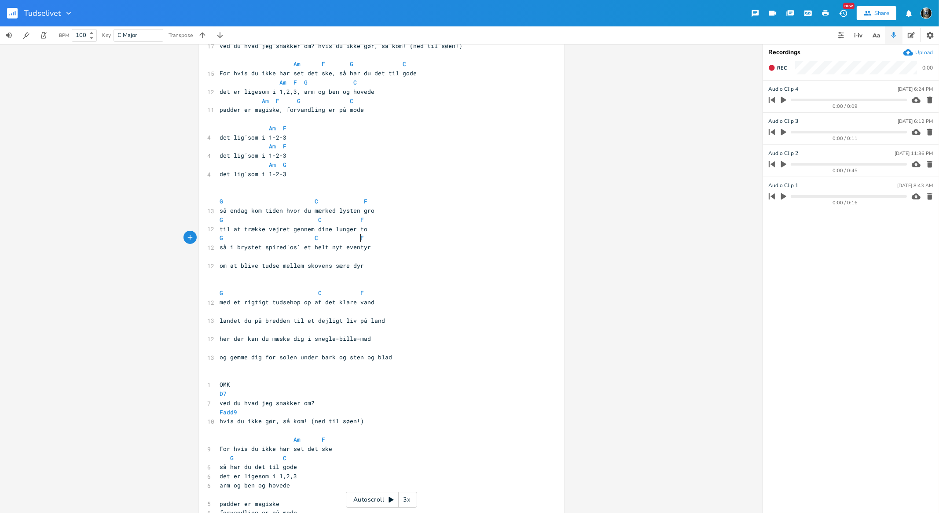
type textarea "G C F"
click at [223, 252] on pre "​" at bounding box center [377, 256] width 318 height 9
type textarea "G C F"
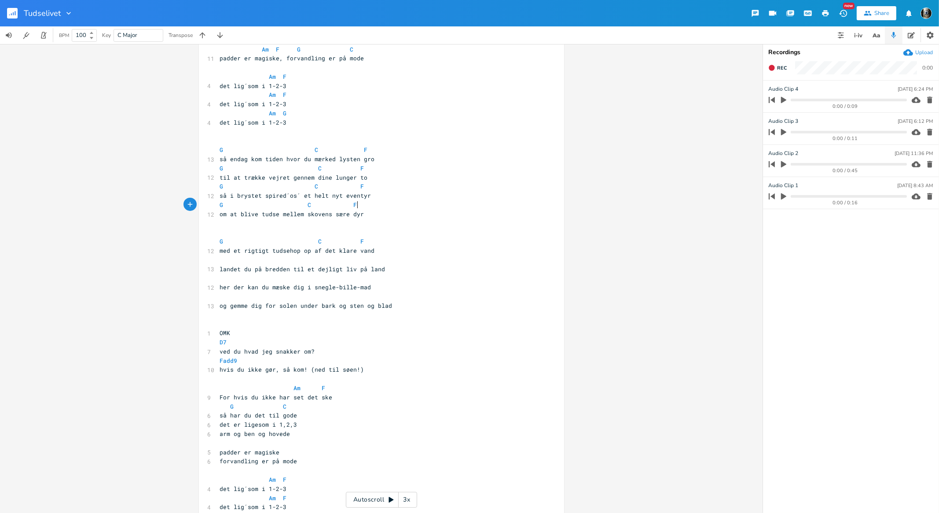
scroll to position [315, 0]
click at [225, 256] on pre "​" at bounding box center [377, 258] width 318 height 9
type textarea "G C F"
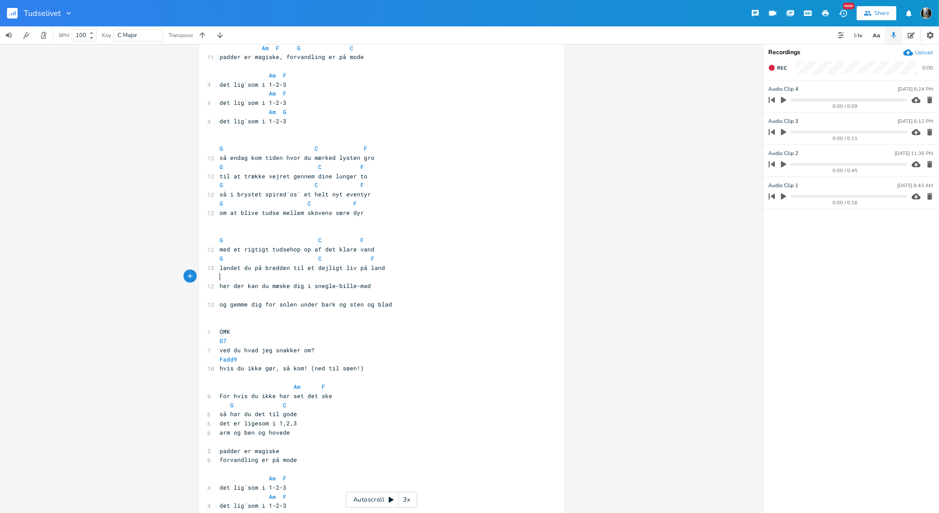
click at [224, 278] on pre "​" at bounding box center [377, 276] width 318 height 9
type textarea "G C F"
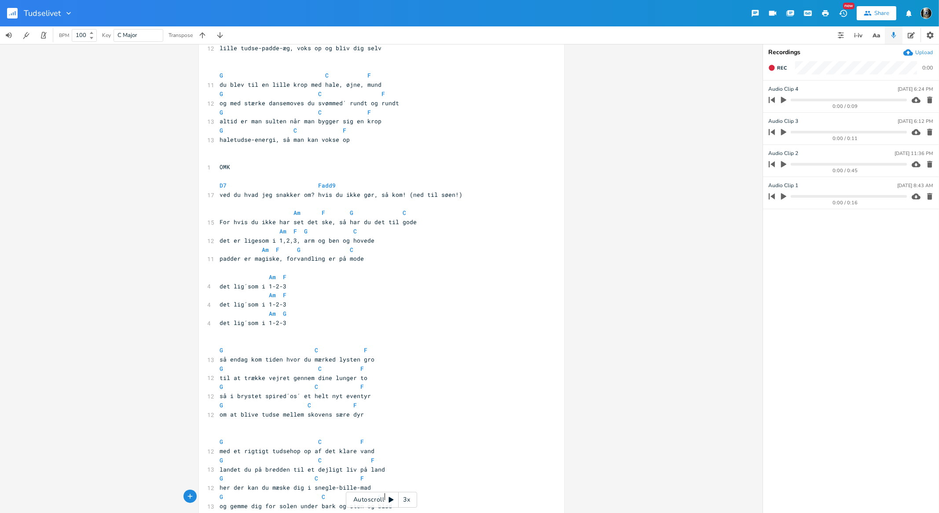
scroll to position [113, 0]
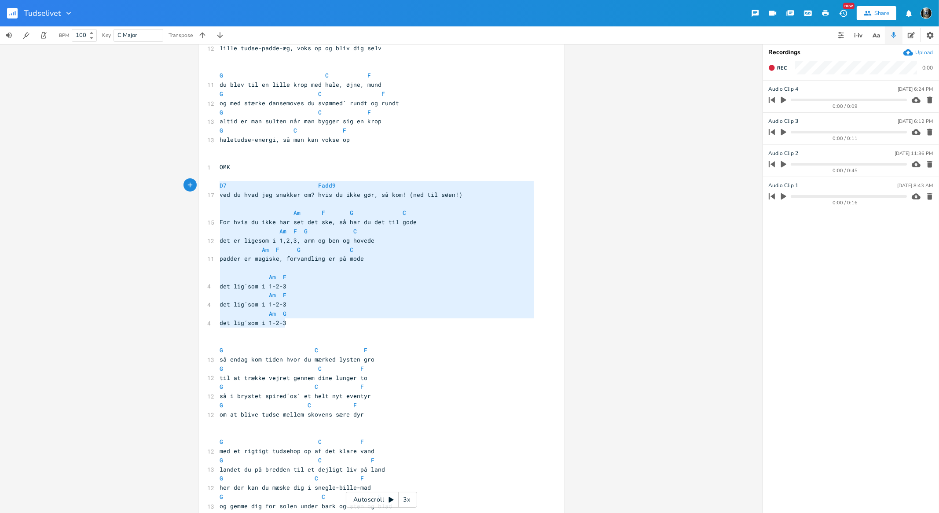
type textarea "OMK D7 Fadd9 ved du hvad jeg snakker om? hvis du ikke gør, så kom! (ned til søe…"
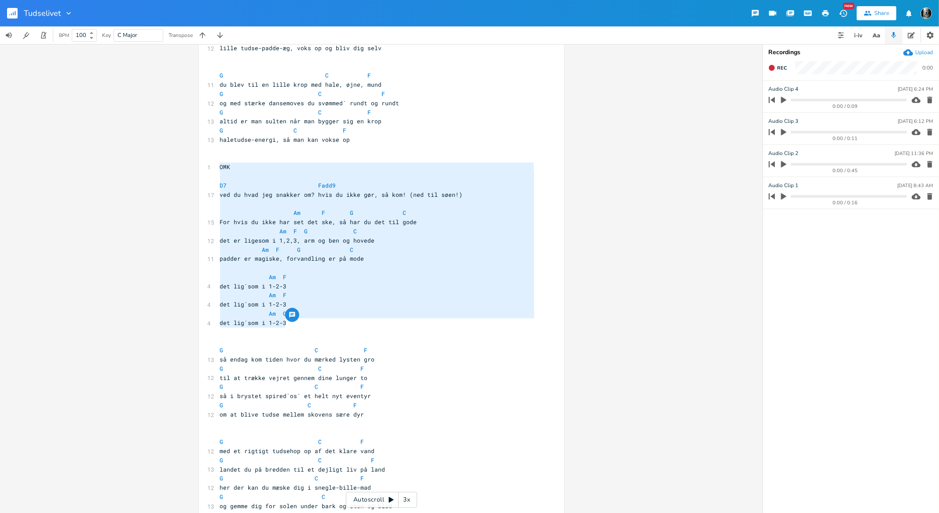
drag, startPoint x: 290, startPoint y: 322, endPoint x: 209, endPoint y: 164, distance: 177.9
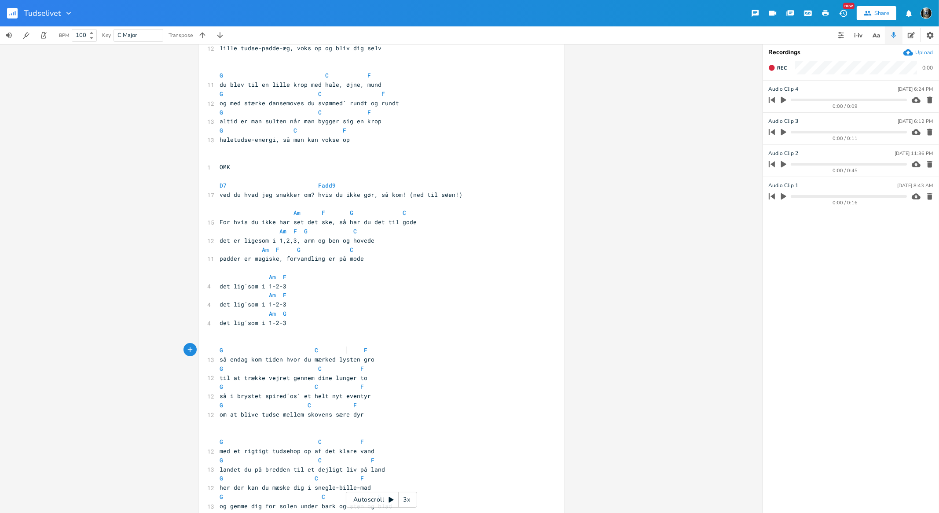
click at [344, 347] on span "G C F" at bounding box center [295, 350] width 151 height 8
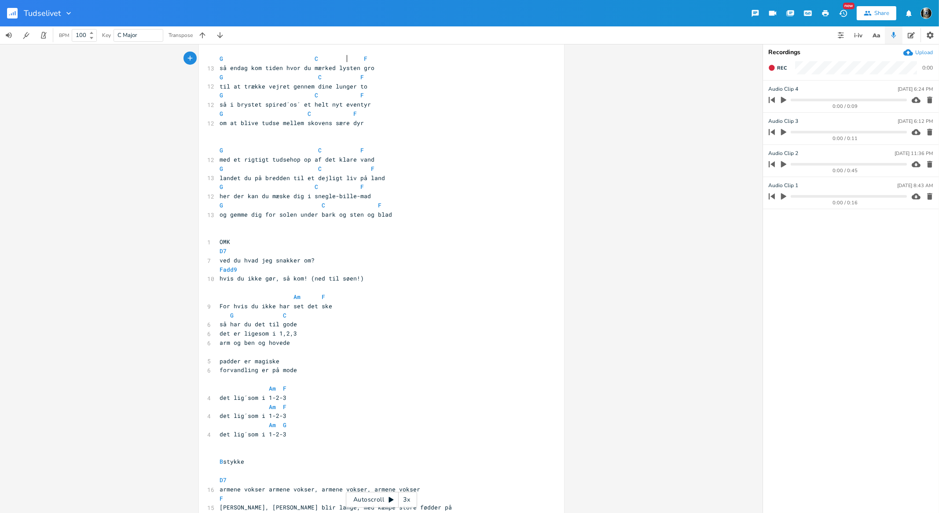
scroll to position [406, 0]
click at [223, 229] on pre "​" at bounding box center [377, 231] width 318 height 9
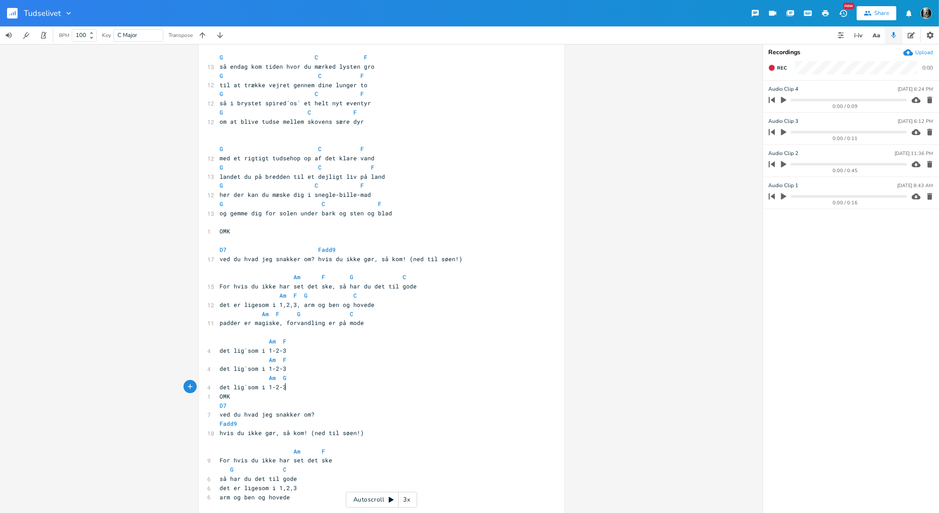
click at [308, 388] on pre "det lig´som i 1-2-3" at bounding box center [377, 386] width 318 height 9
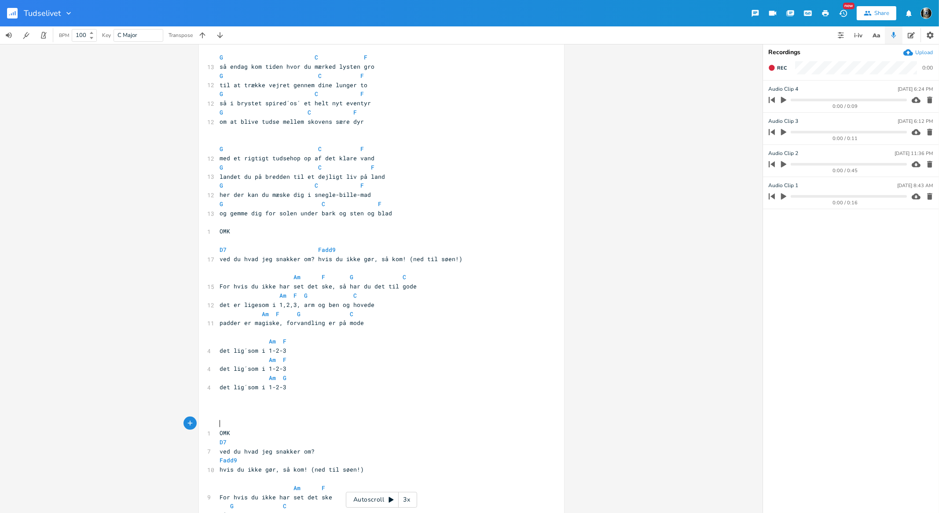
click at [220, 240] on pre "​" at bounding box center [377, 240] width 318 height 9
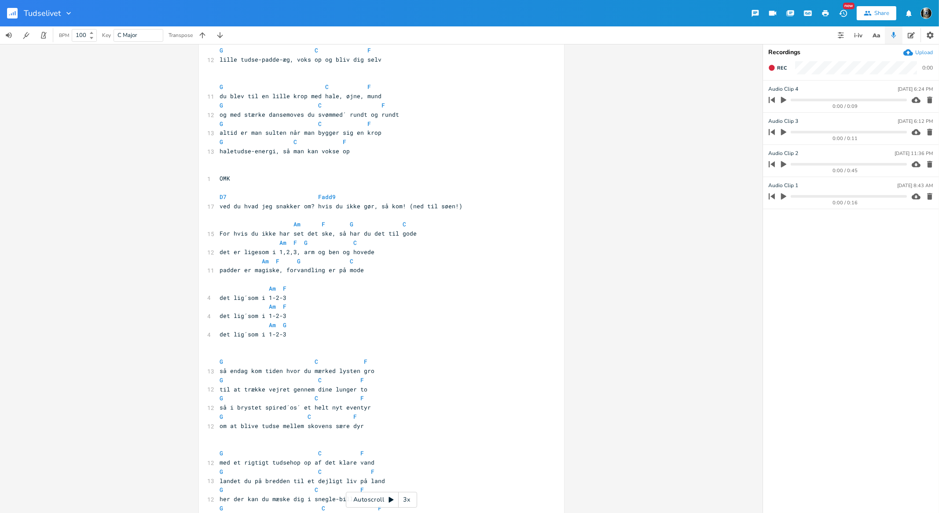
scroll to position [101, 0]
click at [220, 186] on pre "​" at bounding box center [377, 188] width 318 height 9
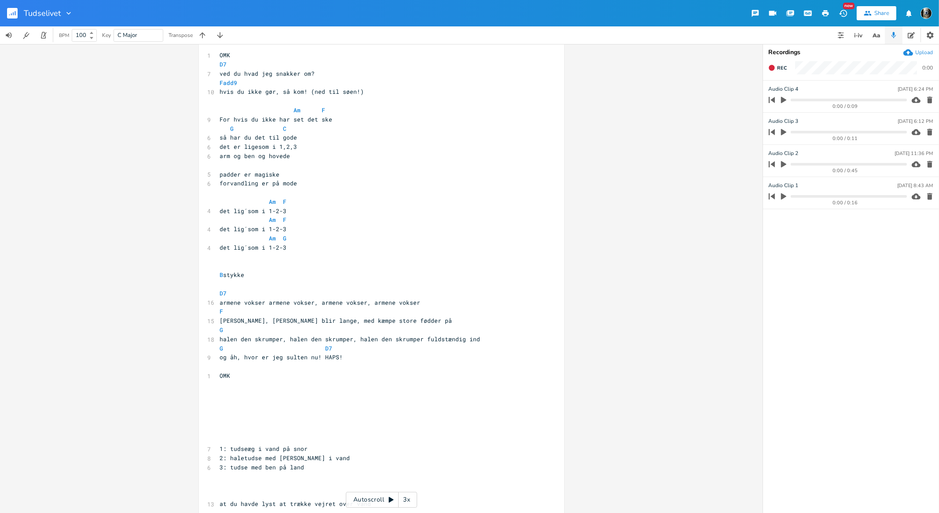
scroll to position [785, 0]
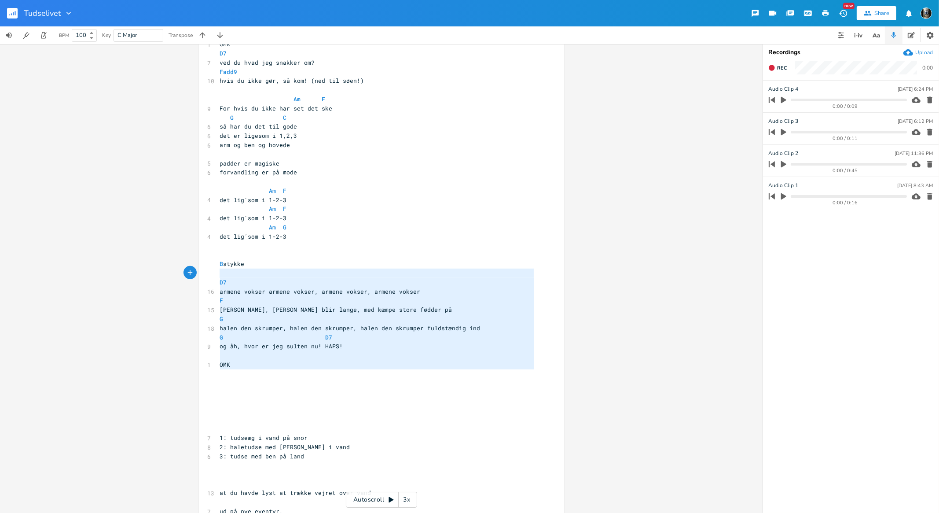
type textarea "B stykke D7 armene vokser armene vokser, armene vokser, armene vokser F benene …"
drag, startPoint x: 244, startPoint y: 371, endPoint x: 202, endPoint y: 261, distance: 118.1
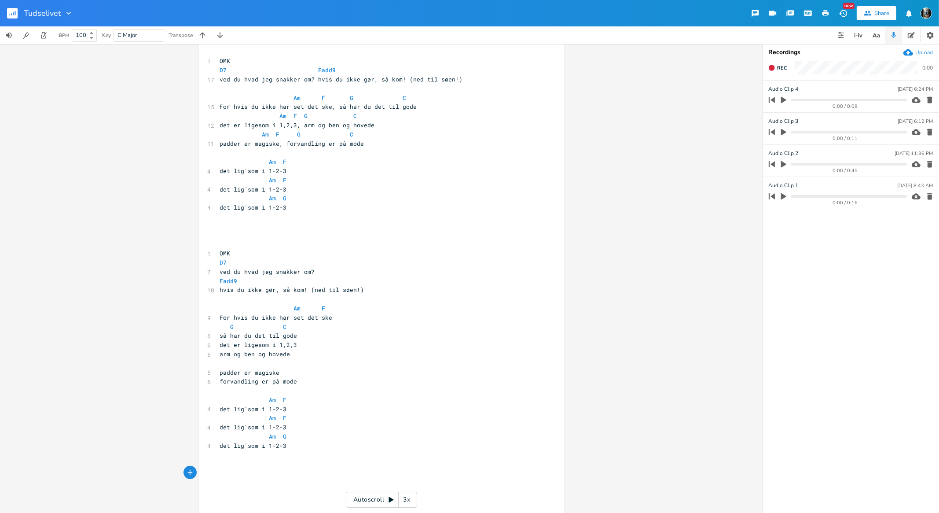
scroll to position [575, 0]
click at [219, 234] on pre "​" at bounding box center [377, 236] width 318 height 9
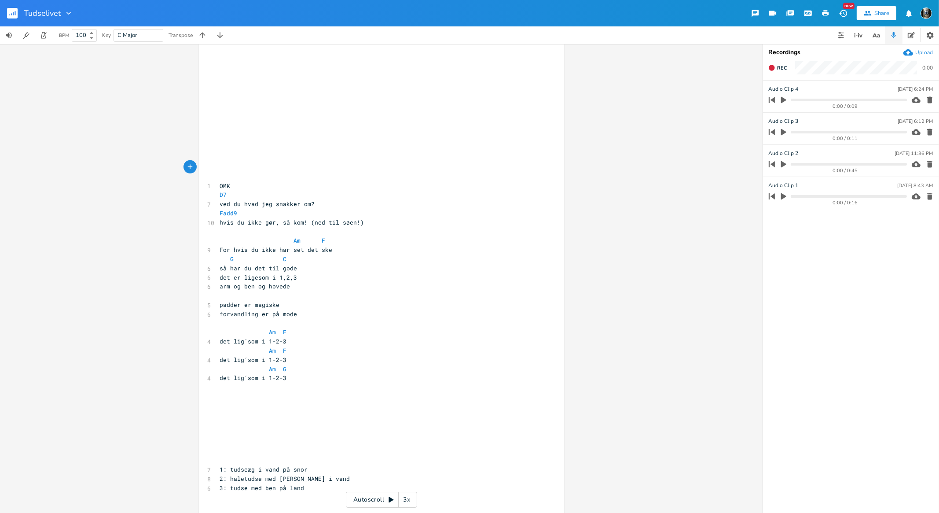
scroll to position [892, 0]
click at [236, 441] on pre "​" at bounding box center [377, 440] width 318 height 9
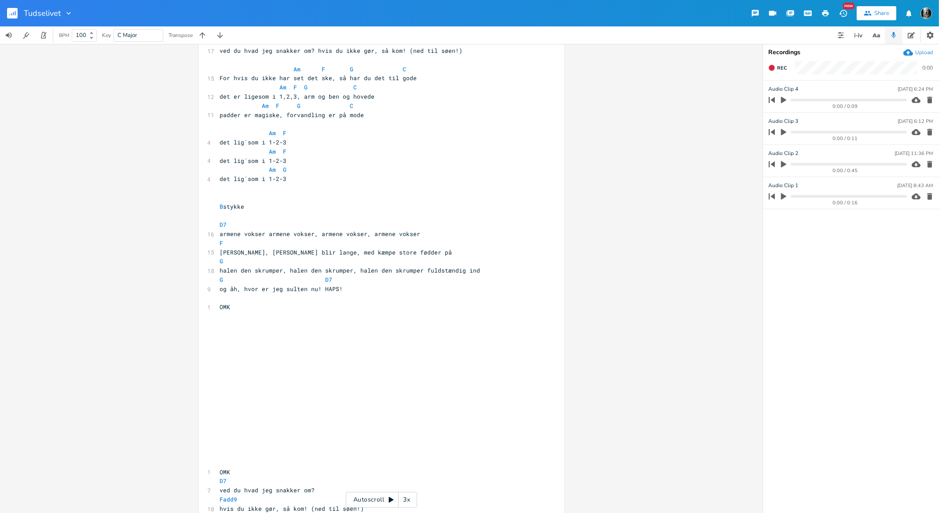
scroll to position [605, 0]
click at [236, 441] on pre "​" at bounding box center [377, 443] width 318 height 9
click at [418, 235] on pre "armene vokser armene vokser, armene vokser, armene vokser" at bounding box center [377, 233] width 318 height 9
type textarea "og bli´r så stærke"
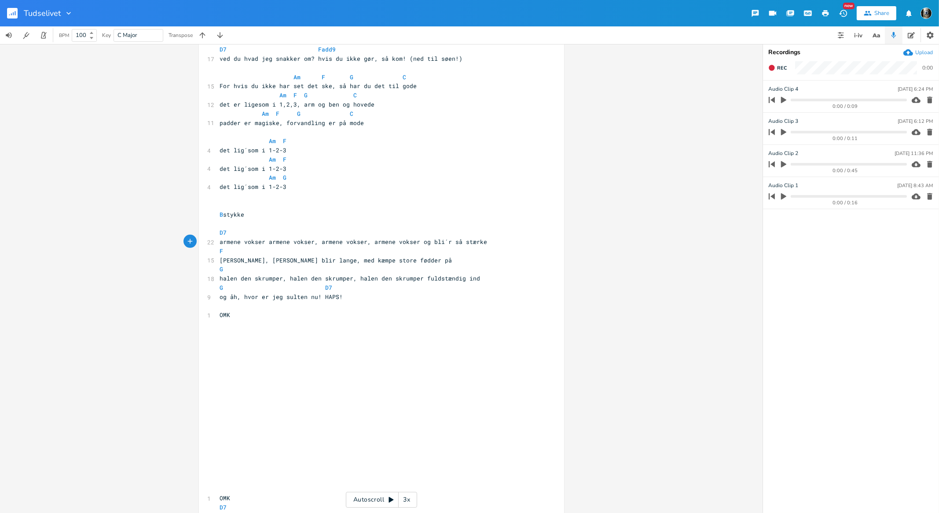
scroll to position [599, 0]
click at [223, 285] on span "G D7" at bounding box center [281, 285] width 123 height 8
type textarea "C"
type textarea "F"
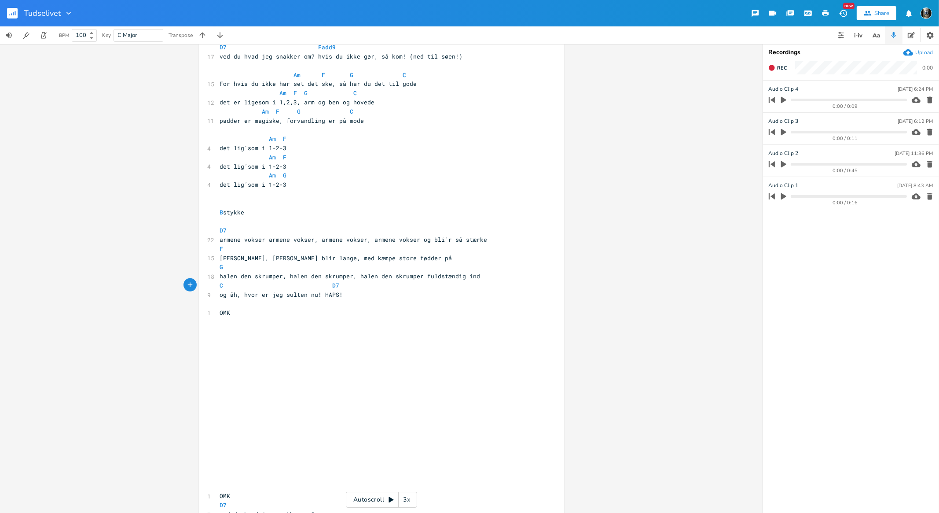
scroll to position [0, 3]
click at [261, 318] on pre "​" at bounding box center [377, 321] width 318 height 9
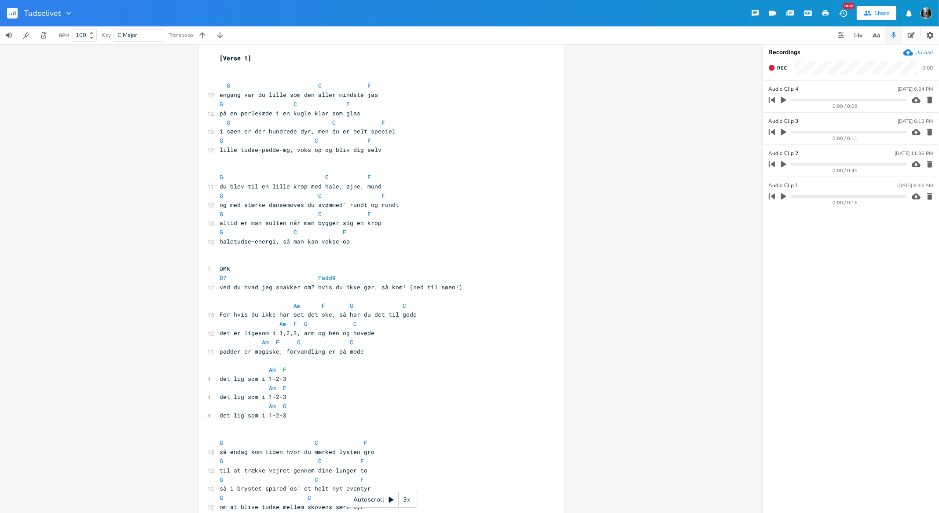
scroll to position [0, 0]
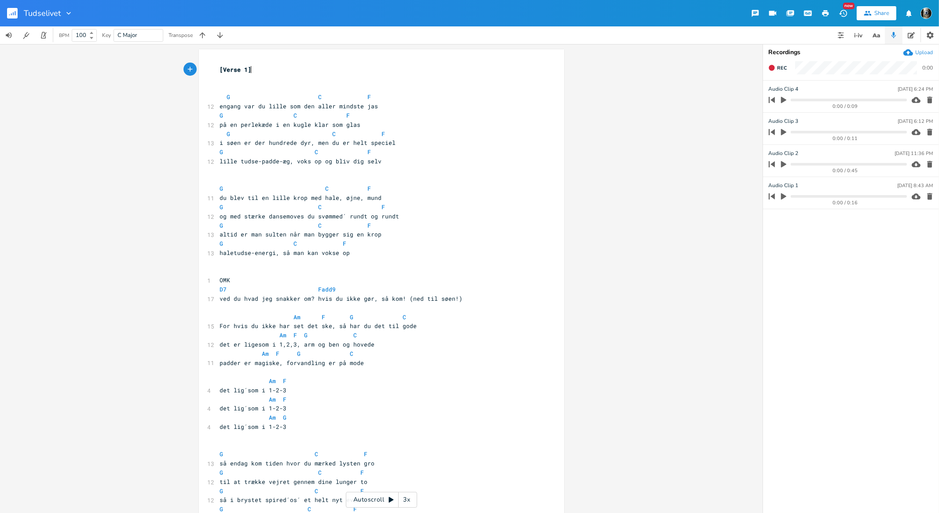
click at [257, 73] on pre "[Verse 1]" at bounding box center [377, 69] width 318 height 9
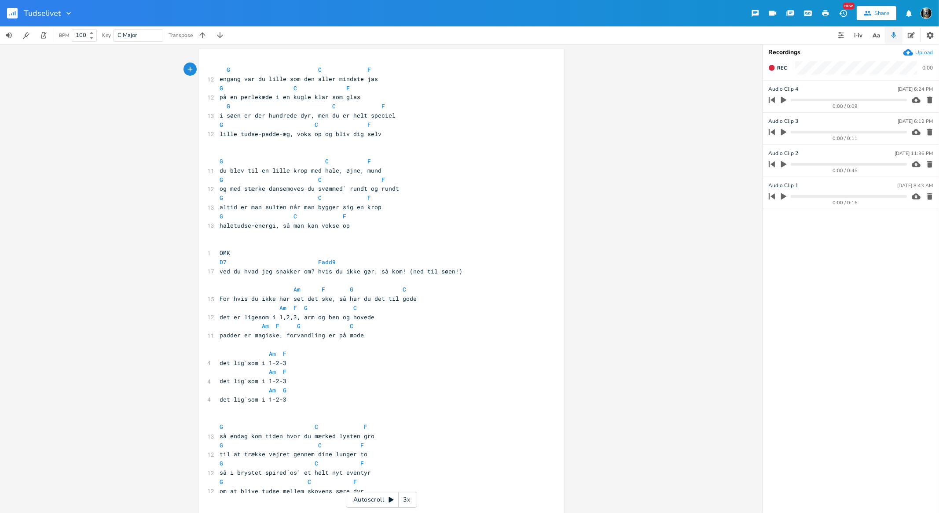
click at [827, 13] on icon "button" at bounding box center [825, 13] width 7 height 6
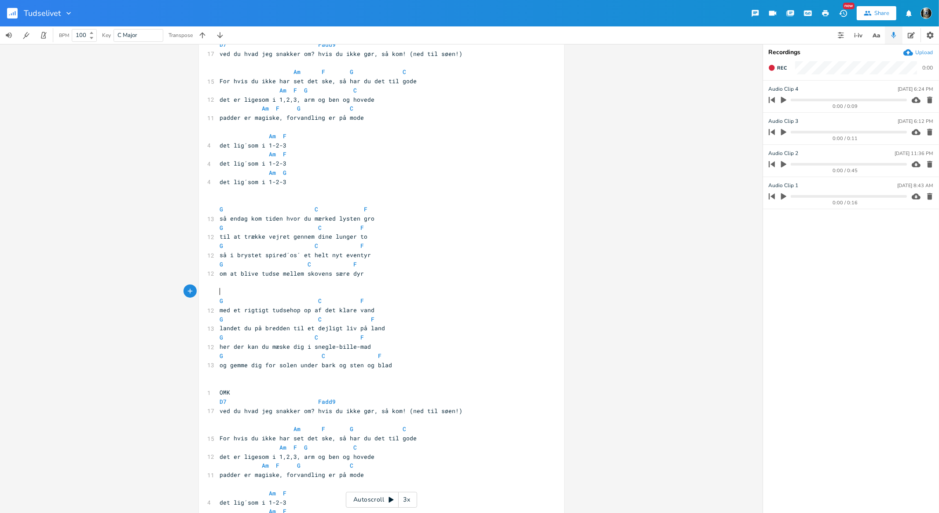
click at [231, 288] on pre "​" at bounding box center [377, 291] width 318 height 9
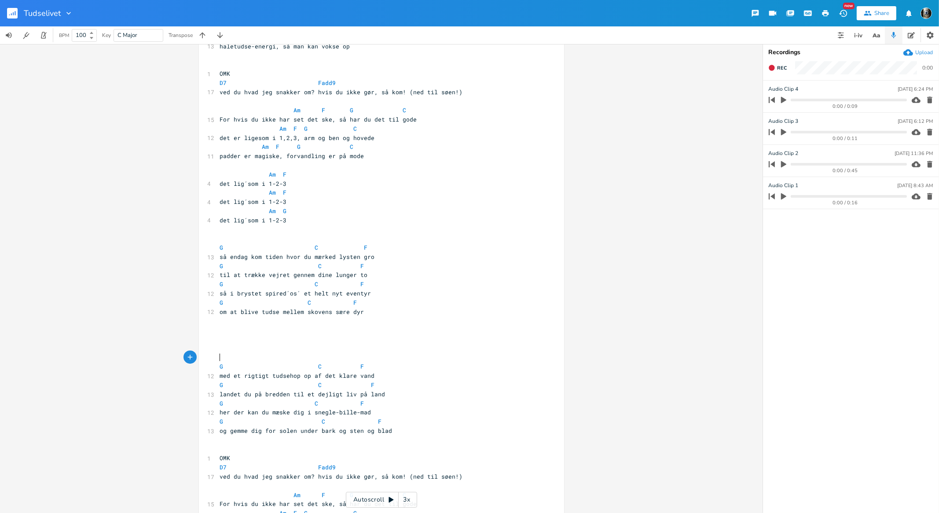
scroll to position [184, 0]
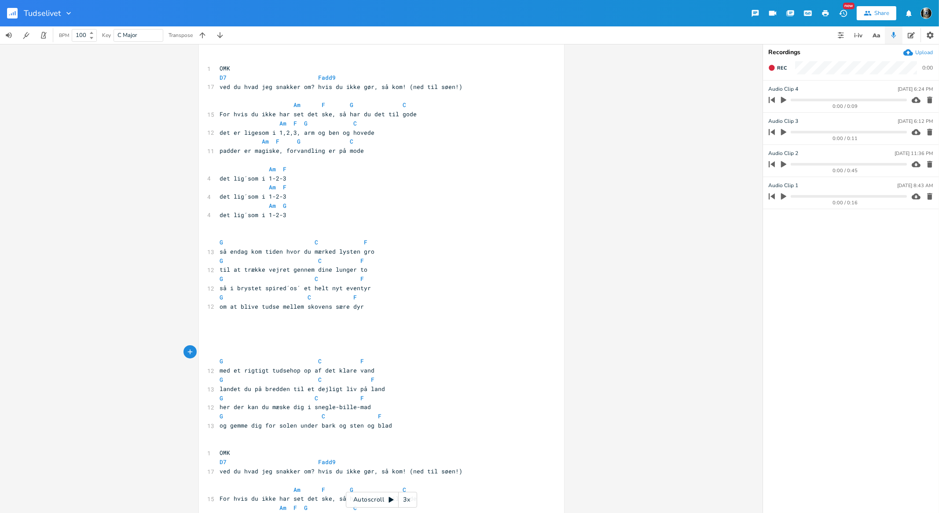
click at [828, 14] on icon "button" at bounding box center [825, 13] width 7 height 6
click at [828, 11] on icon "button" at bounding box center [825, 13] width 8 height 8
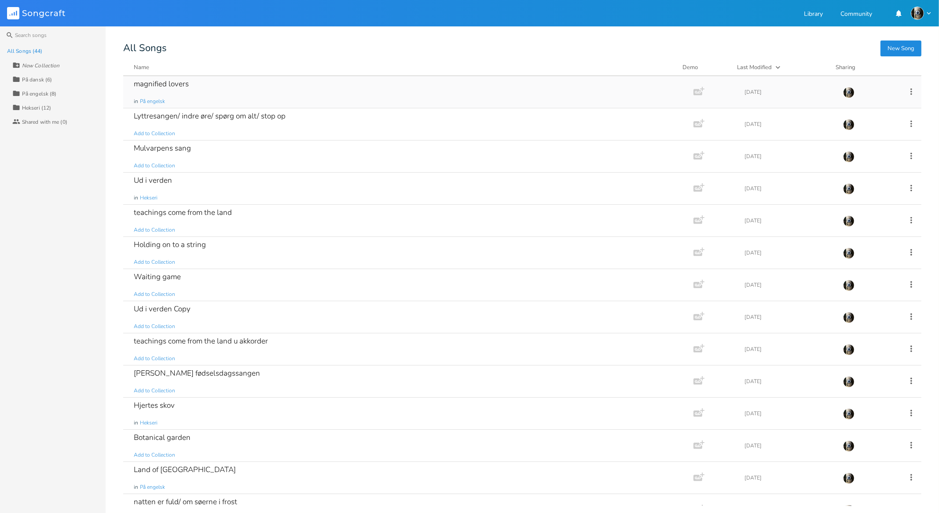
scroll to position [165, 0]
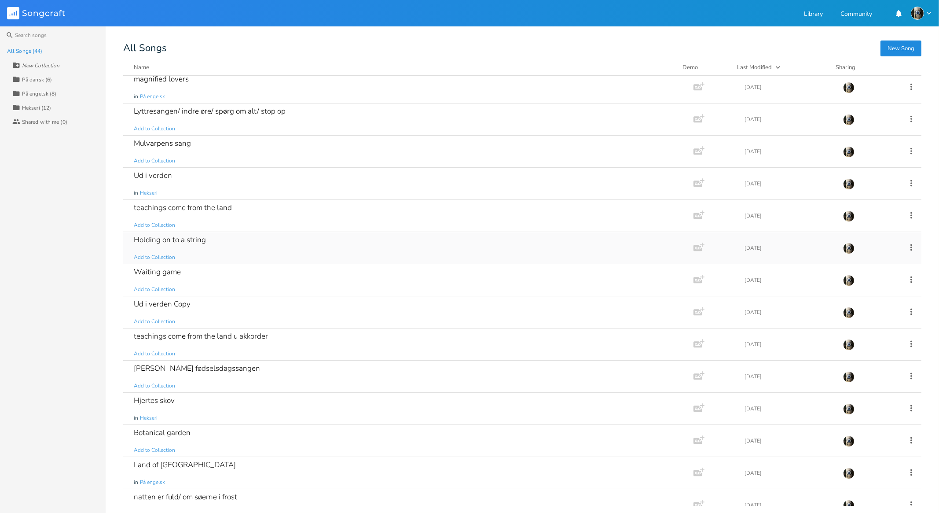
click at [206, 241] on div "Holding on to a string Add to Collection" at bounding box center [407, 248] width 546 height 32
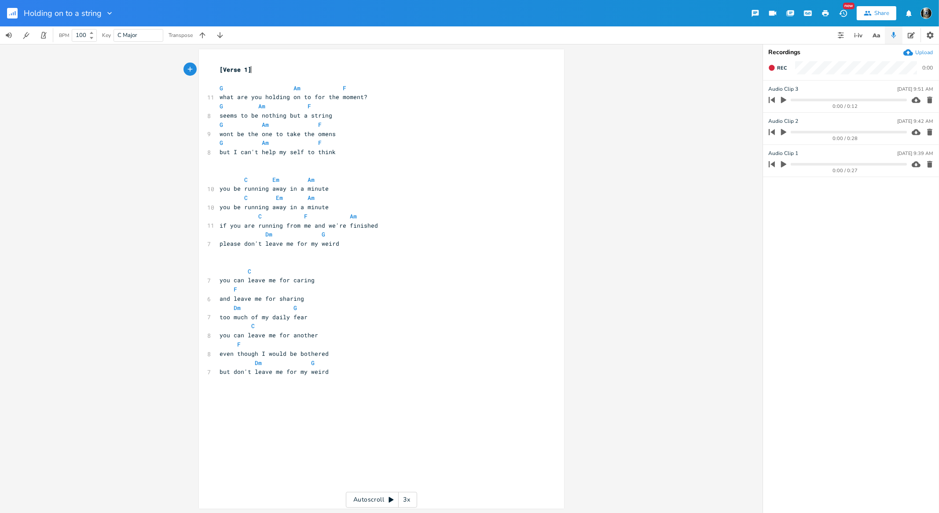
scroll to position [0, 0]
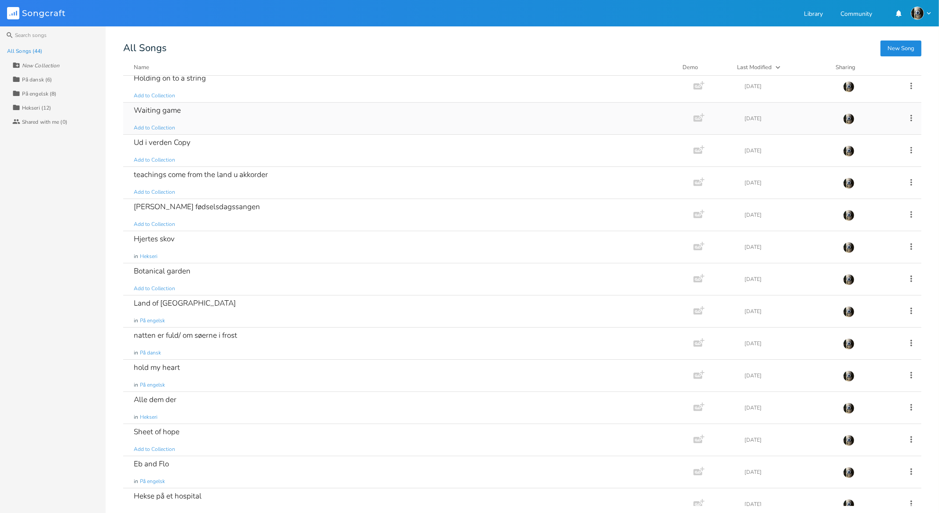
scroll to position [330, 0]
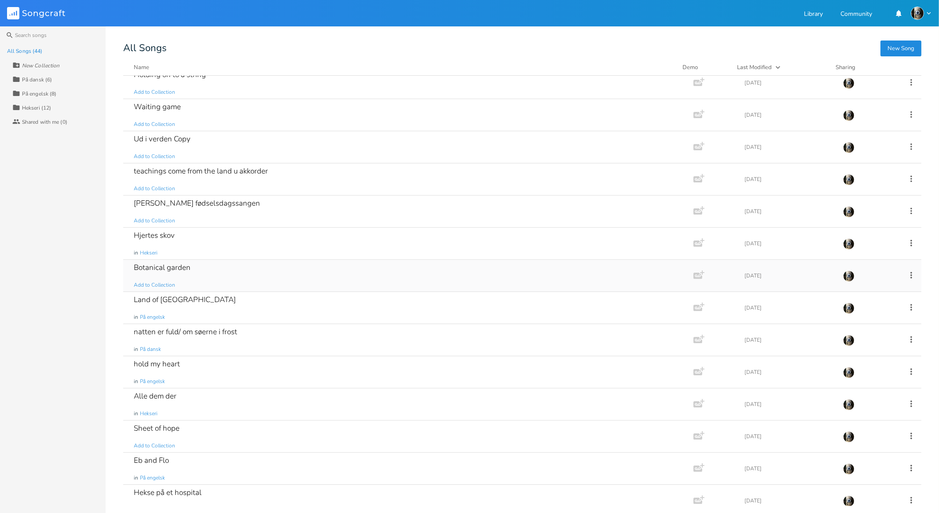
click at [194, 268] on div "Botanical garden Add to Collection" at bounding box center [407, 276] width 546 height 32
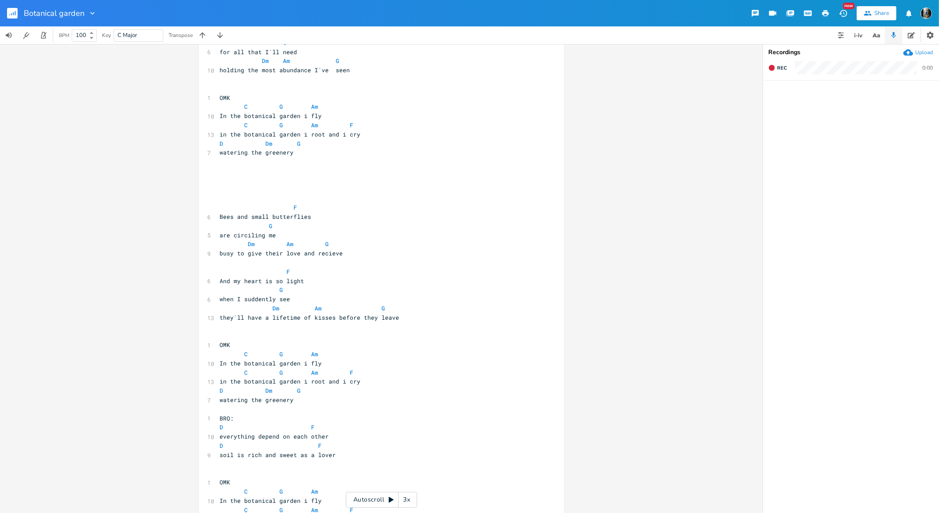
scroll to position [411, 0]
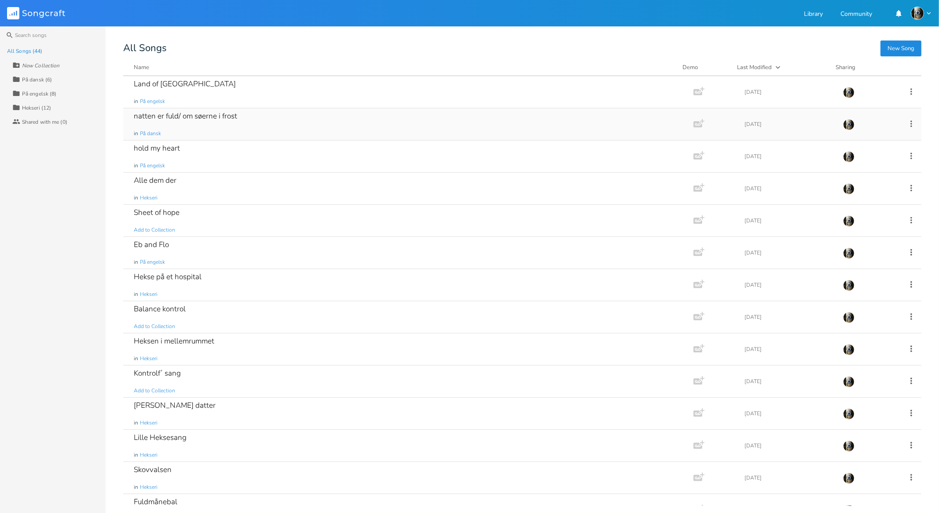
scroll to position [550, 0]
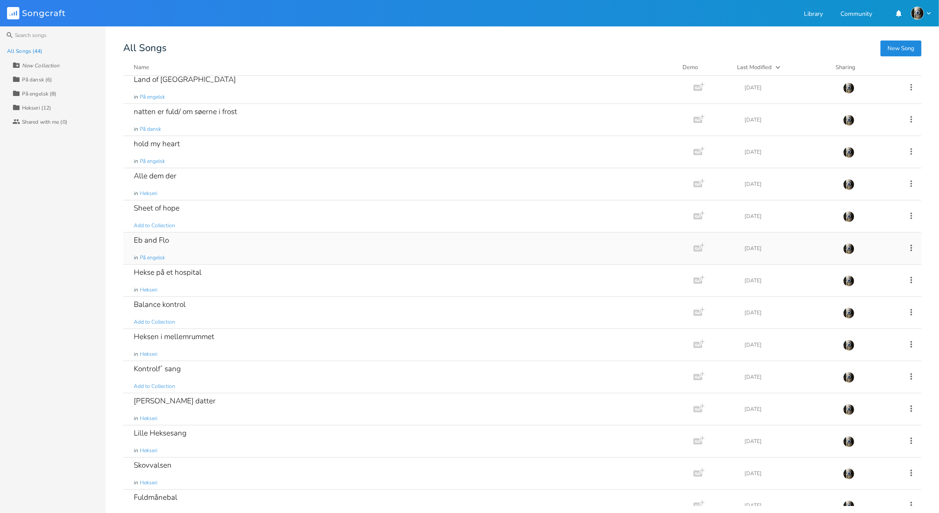
click at [166, 238] on div "Eb and Flo" at bounding box center [151, 239] width 35 height 7
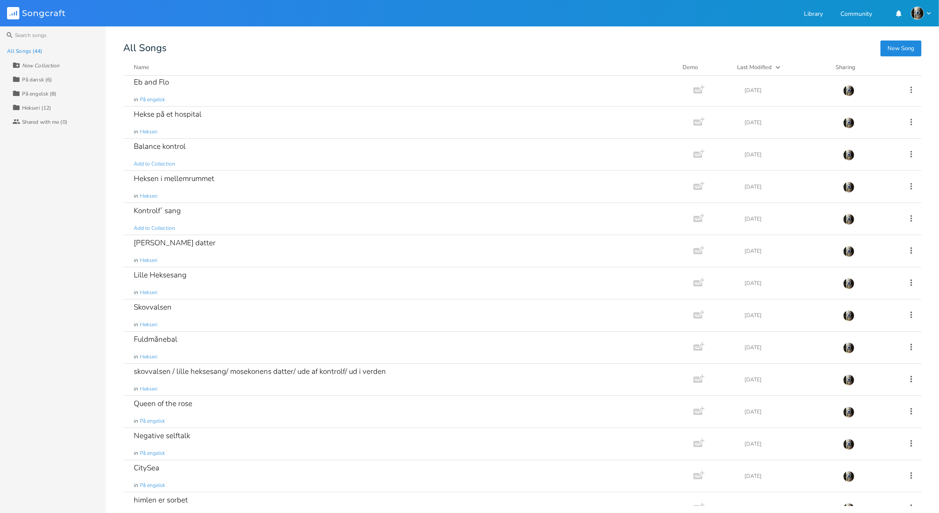
scroll to position [714, 0]
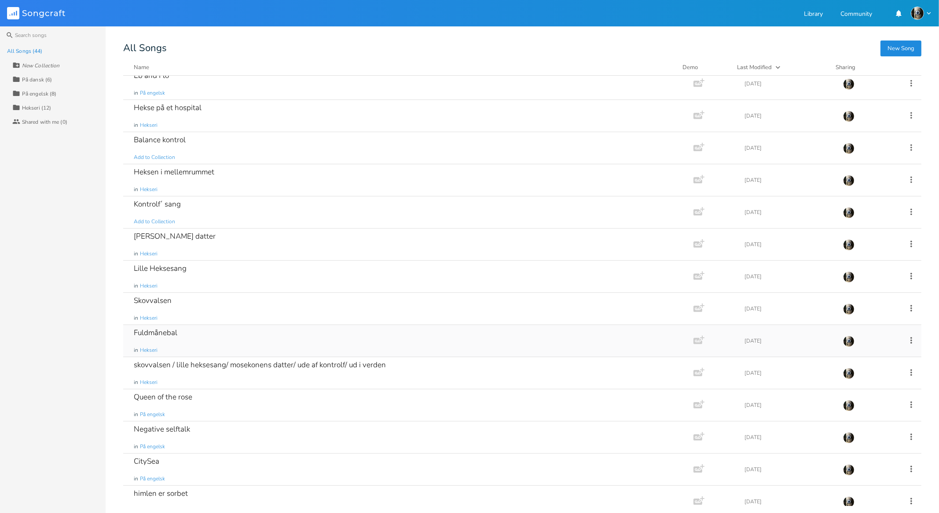
click at [164, 330] on div "Fuldmånebal" at bounding box center [156, 332] width 44 height 7
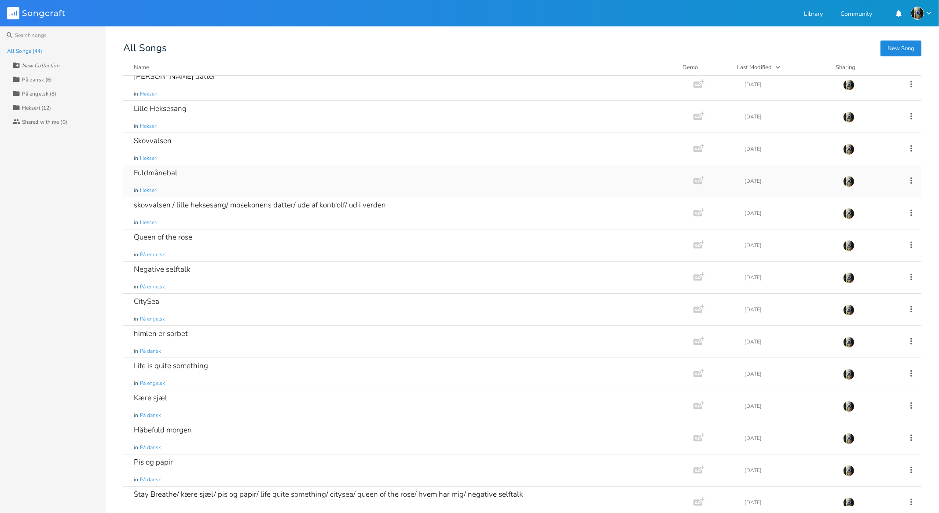
scroll to position [879, 0]
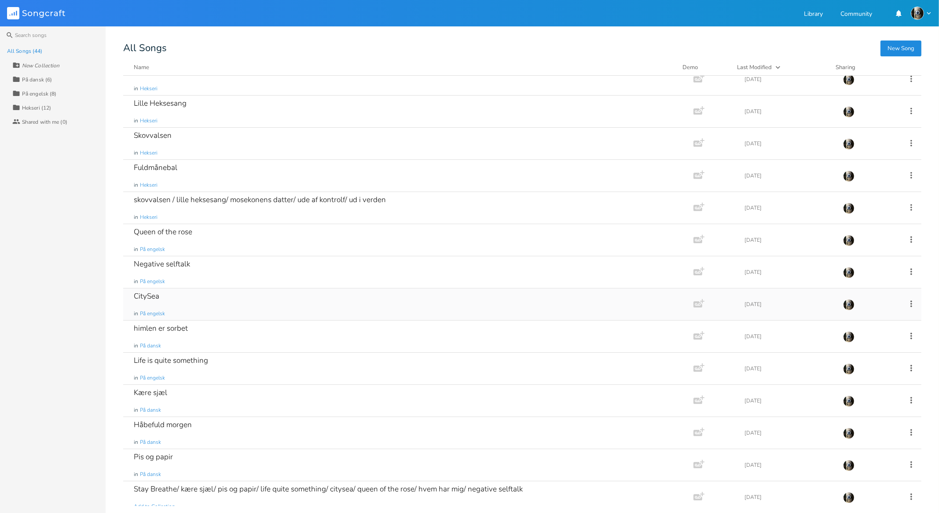
click at [196, 296] on div "CitySea in På engelsk" at bounding box center [407, 304] width 546 height 32
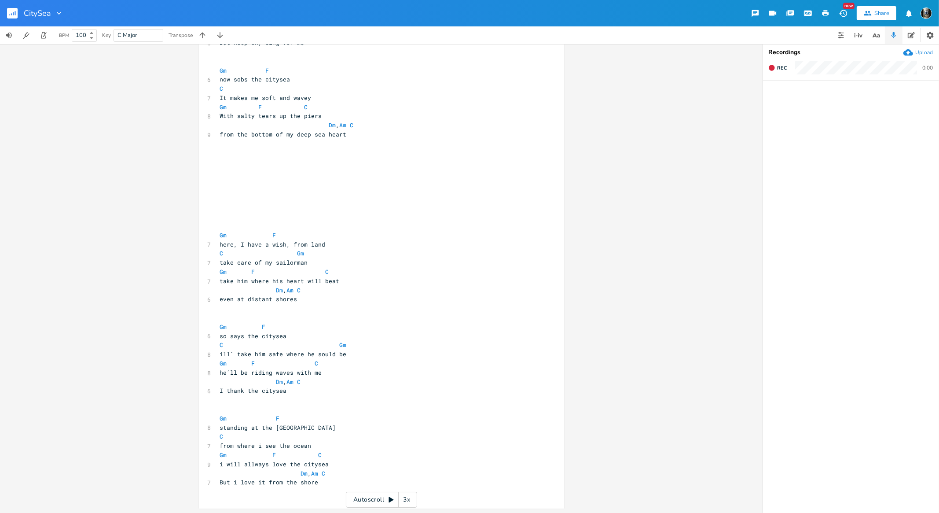
scroll to position [293, 0]
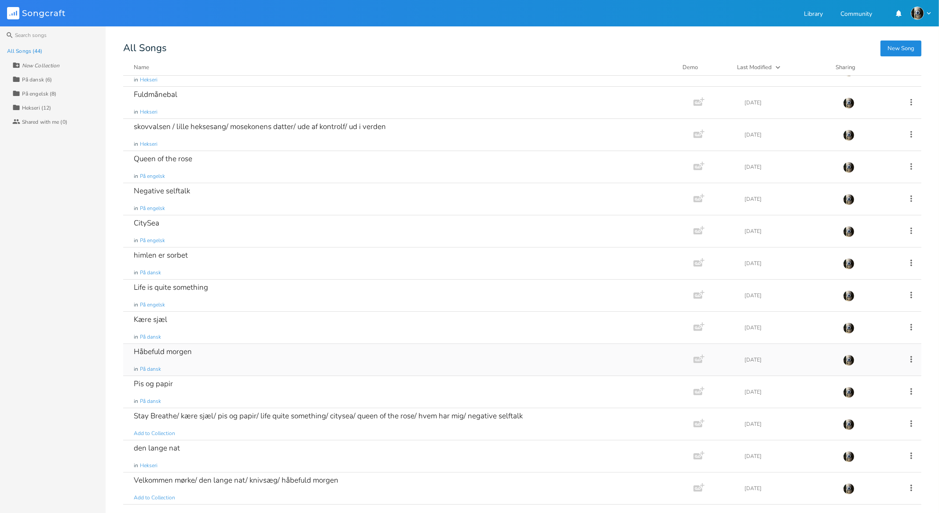
scroll to position [979, 0]
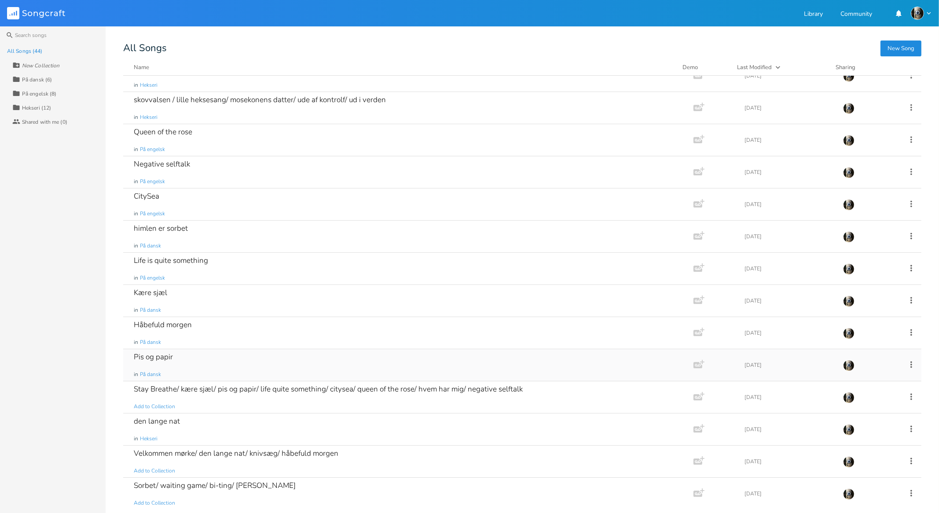
click at [182, 356] on div "Pis og papir in På dansk" at bounding box center [407, 365] width 546 height 32
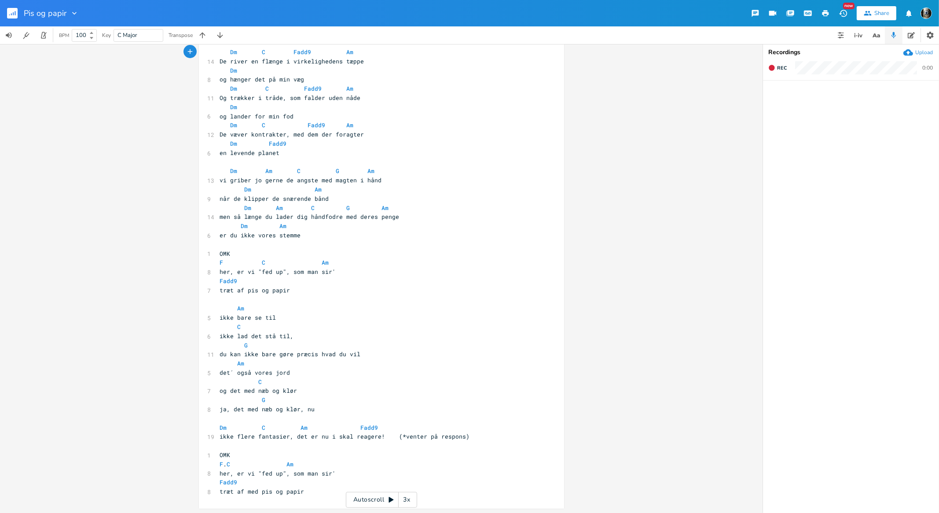
scroll to position [18, 0]
